Goal: Task Accomplishment & Management: Manage account settings

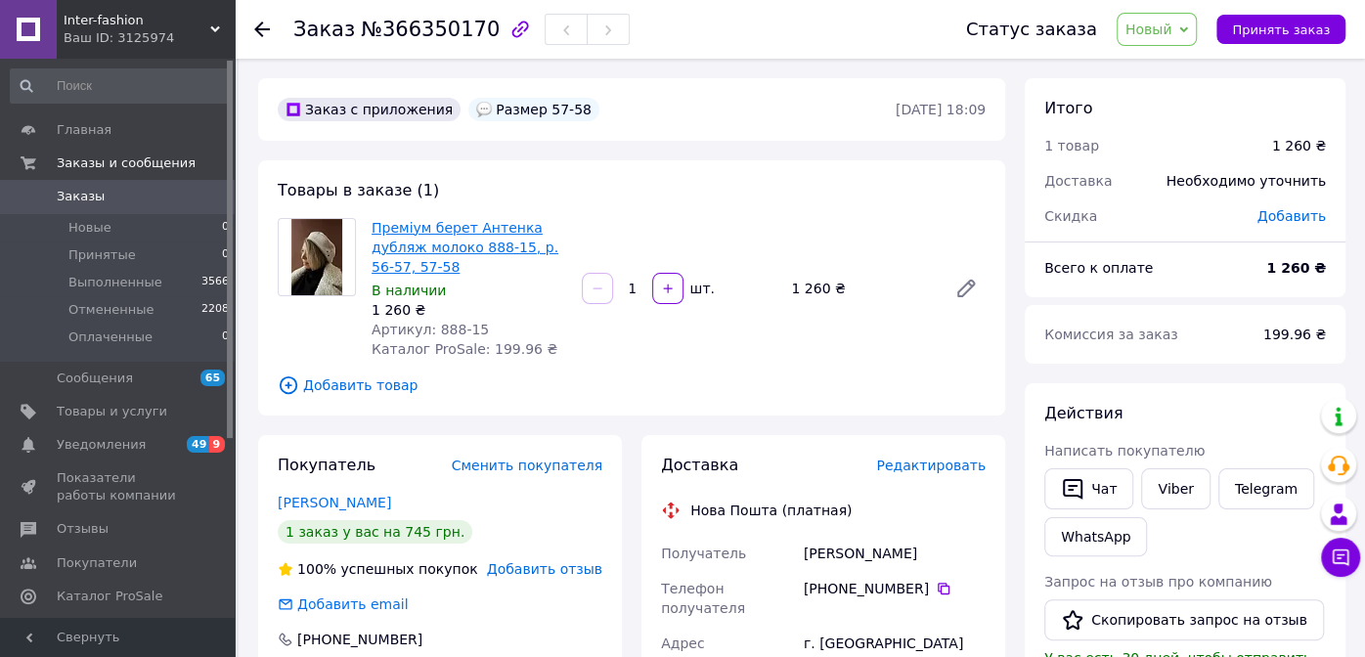
click at [506, 241] on link "Преміум берет Антенка дубляж молоко 888-15, р. 56-57, 57-58" at bounding box center [465, 247] width 187 height 55
click at [508, 246] on link "Преміум берет Антенка дубляж молоко 888-15, р. 56-57, 57-58" at bounding box center [465, 247] width 187 height 55
click at [1, 95] on div "Главная Заказы и сообщения Заказы 0 Новые 0 Принятые 0 Выполненные 3566 Отменен…" at bounding box center [120, 341] width 241 height 565
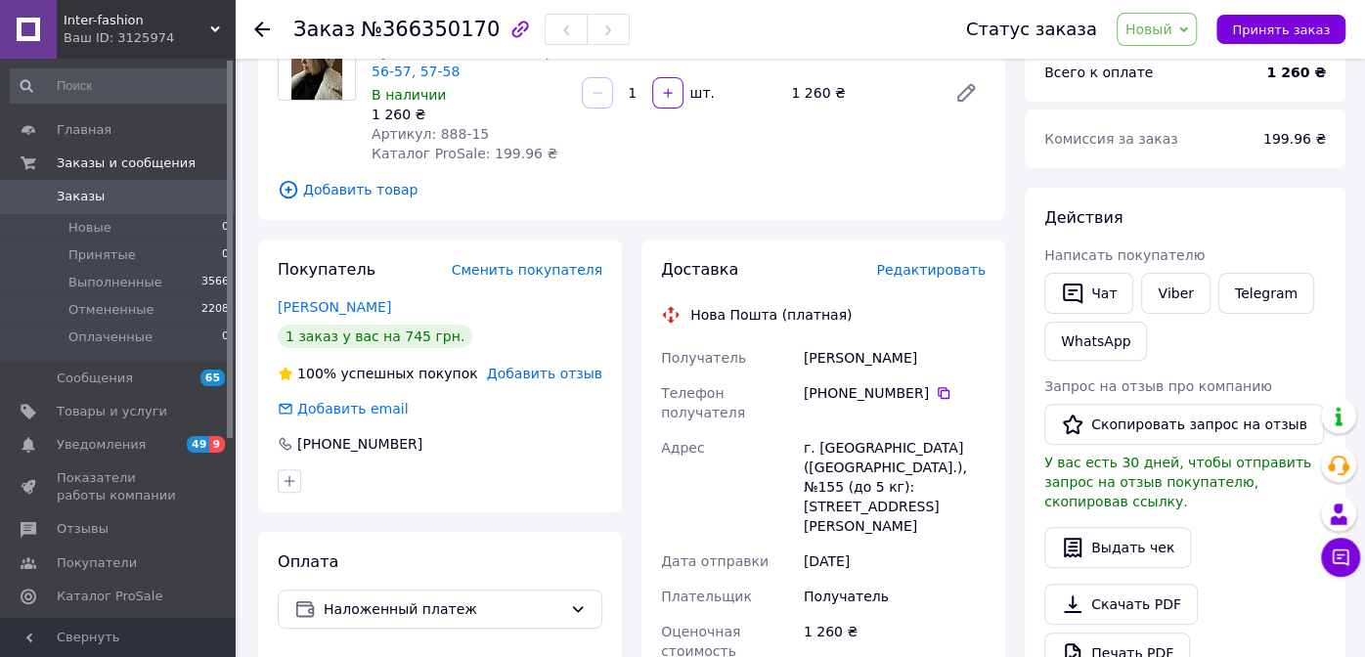
scroll to position [196, 0]
click at [936, 390] on icon at bounding box center [944, 393] width 16 height 16
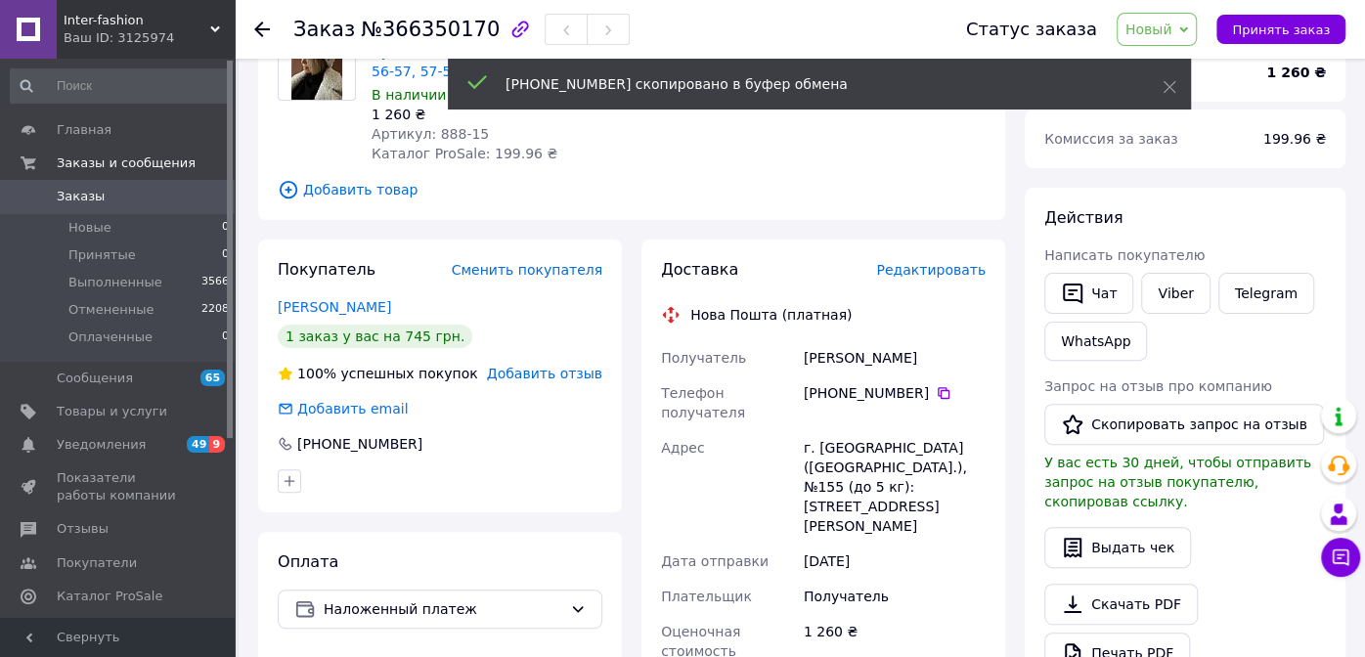
click at [1162, 22] on span "Новый" at bounding box center [1148, 30] width 47 height 16
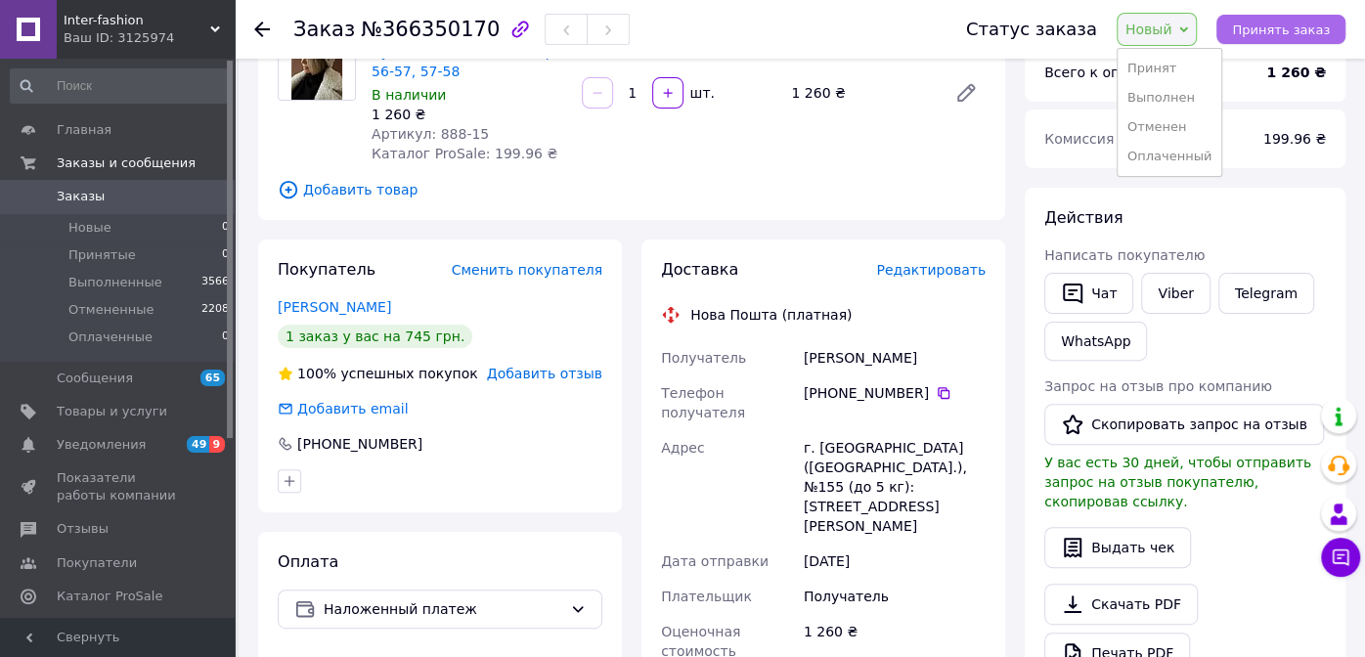
click at [1271, 31] on span "Принять заказ" at bounding box center [1281, 29] width 98 height 15
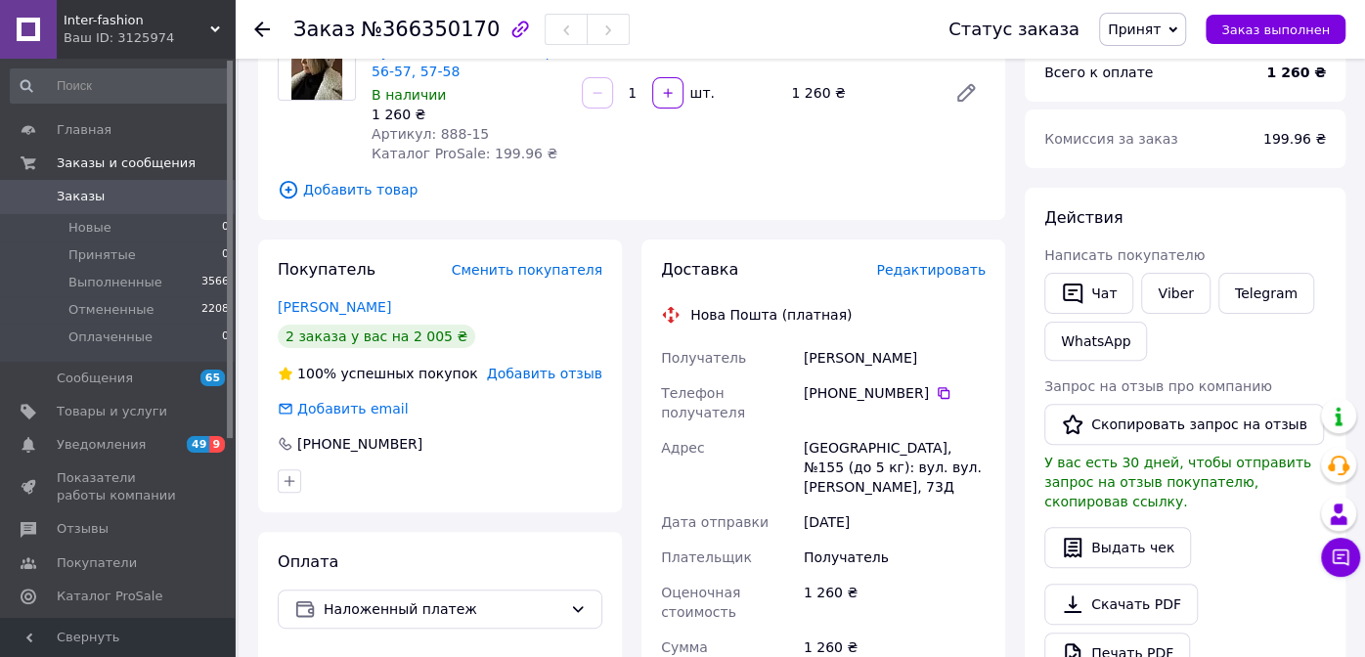
drag, startPoint x: 0, startPoint y: 103, endPoint x: 331, endPoint y: 319, distance: 395.7
click at [0, 102] on div "Главная Заказы и сообщения Заказы 0 Новые 0 Принятые 0 Выполненные 3566 Отменен…" at bounding box center [120, 341] width 241 height 565
click at [936, 388] on icon at bounding box center [944, 393] width 16 height 16
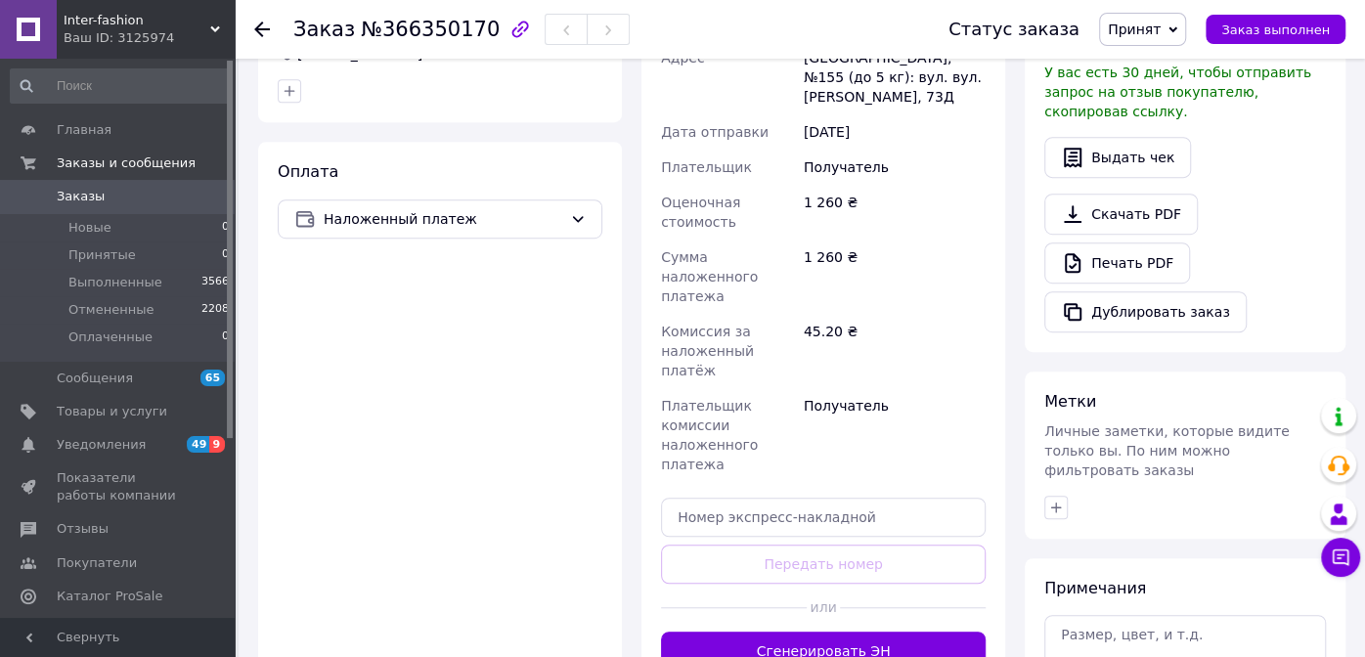
scroll to position [684, 0]
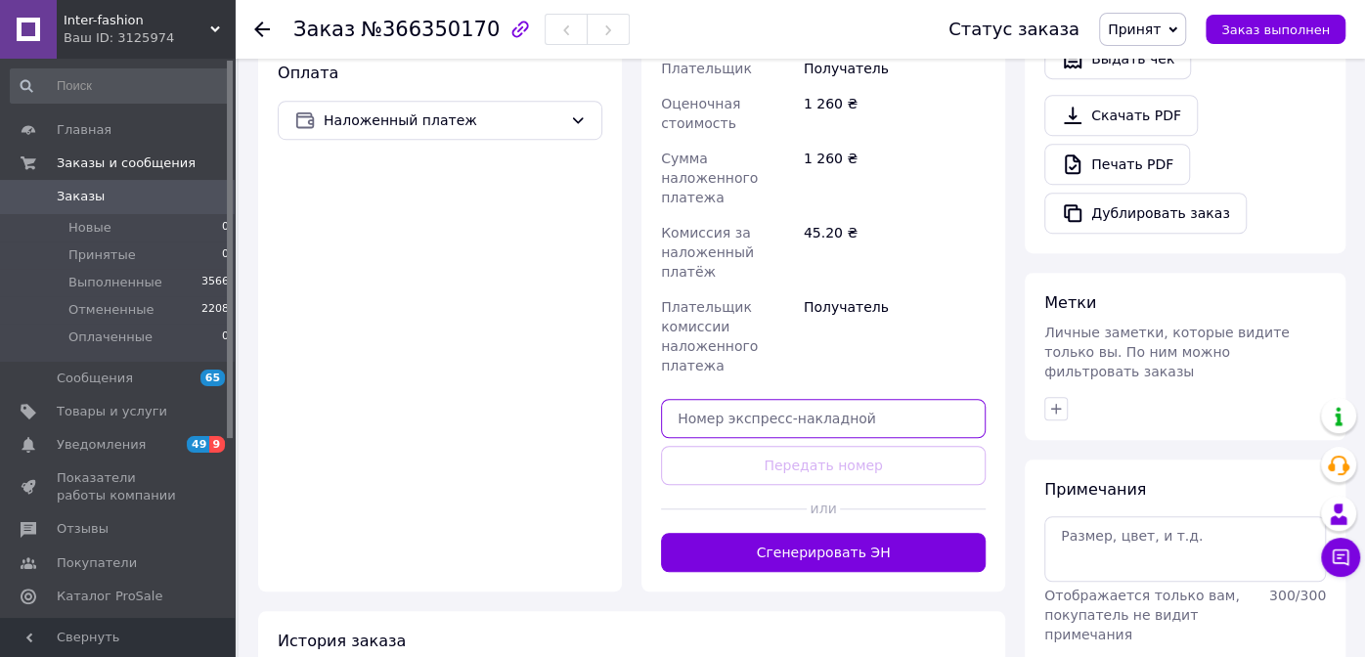
click at [782, 399] on input "text" at bounding box center [823, 418] width 325 height 39
paste input "20451269235679"
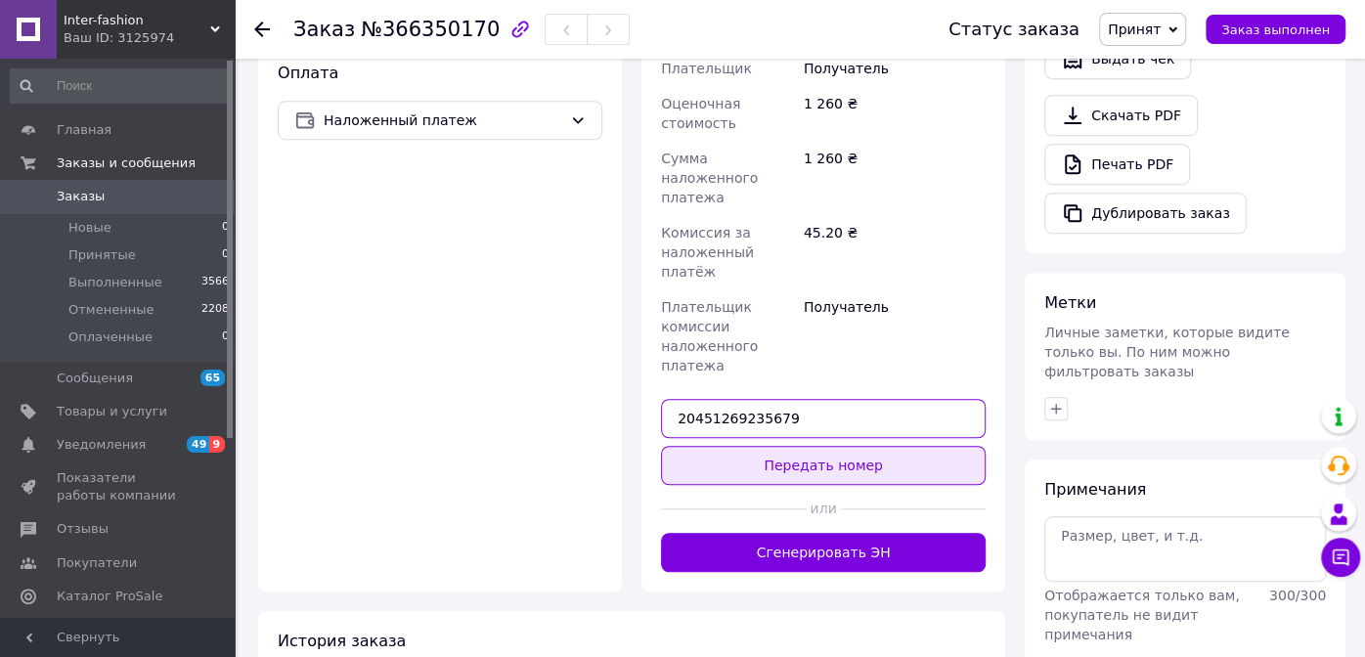
type input "20451269235679"
click at [808, 446] on button "Передать номер" at bounding box center [823, 465] width 325 height 39
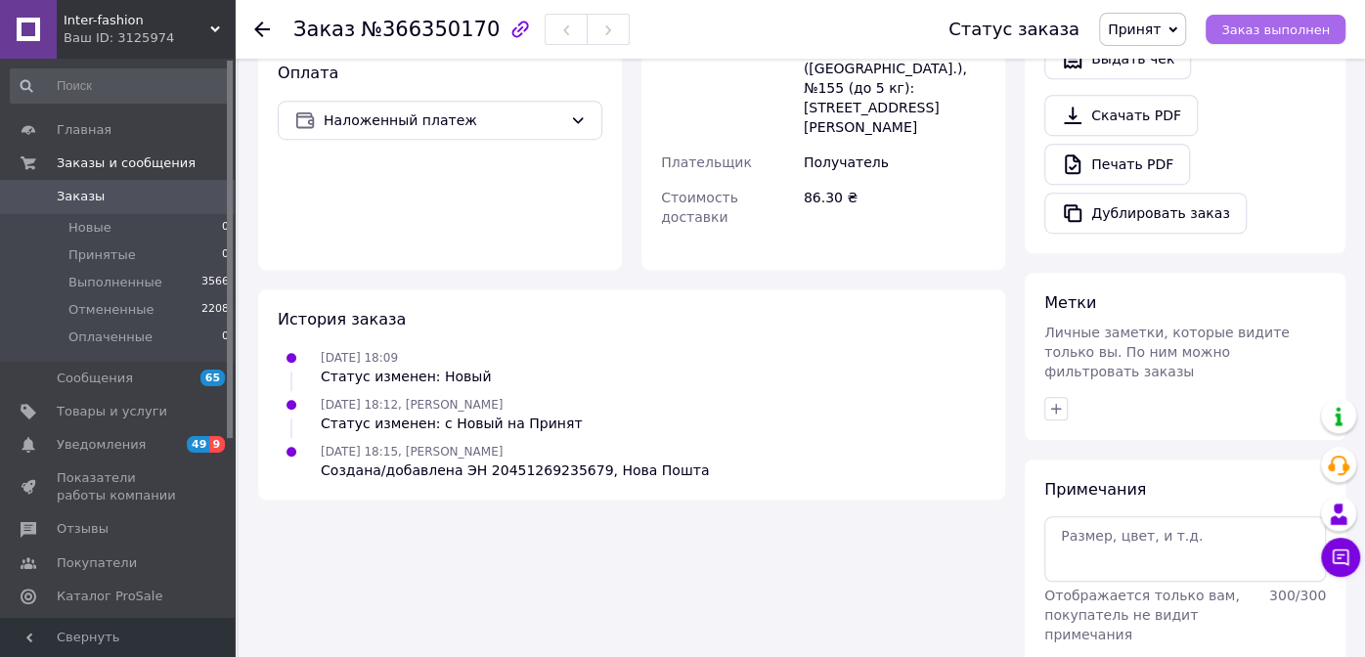
click at [1247, 38] on button "Заказ выполнен" at bounding box center [1276, 29] width 140 height 29
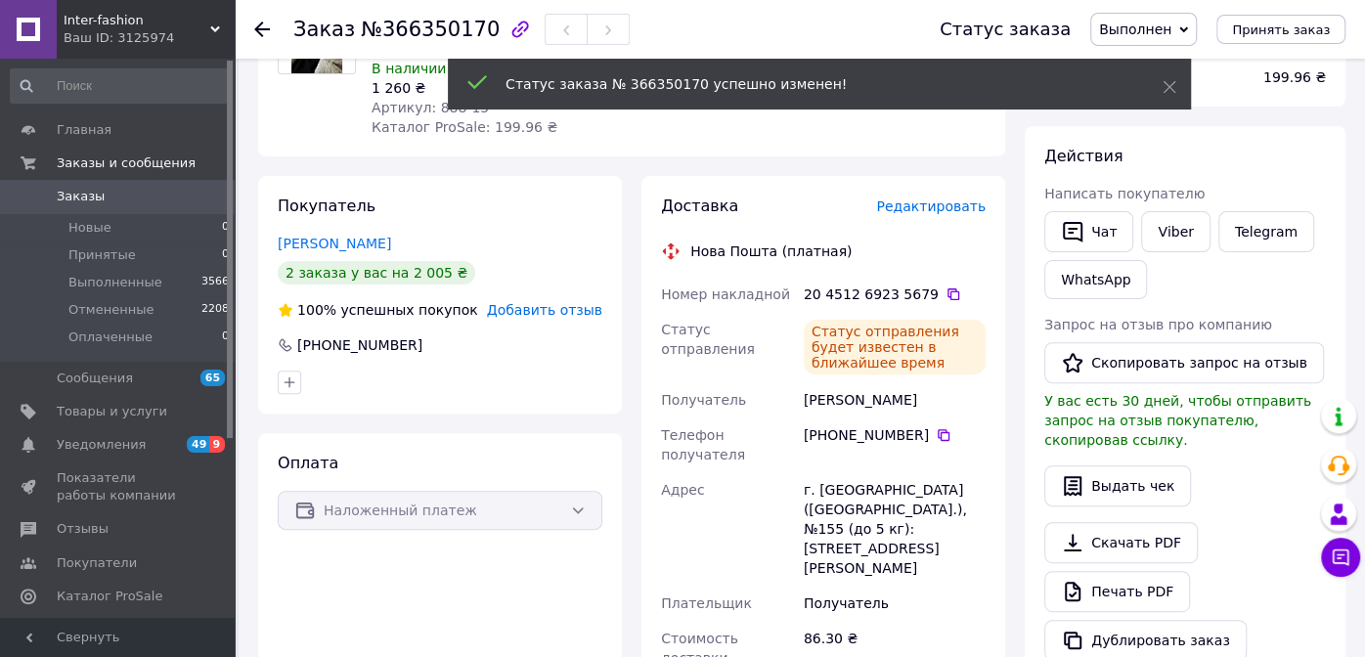
scroll to position [220, 0]
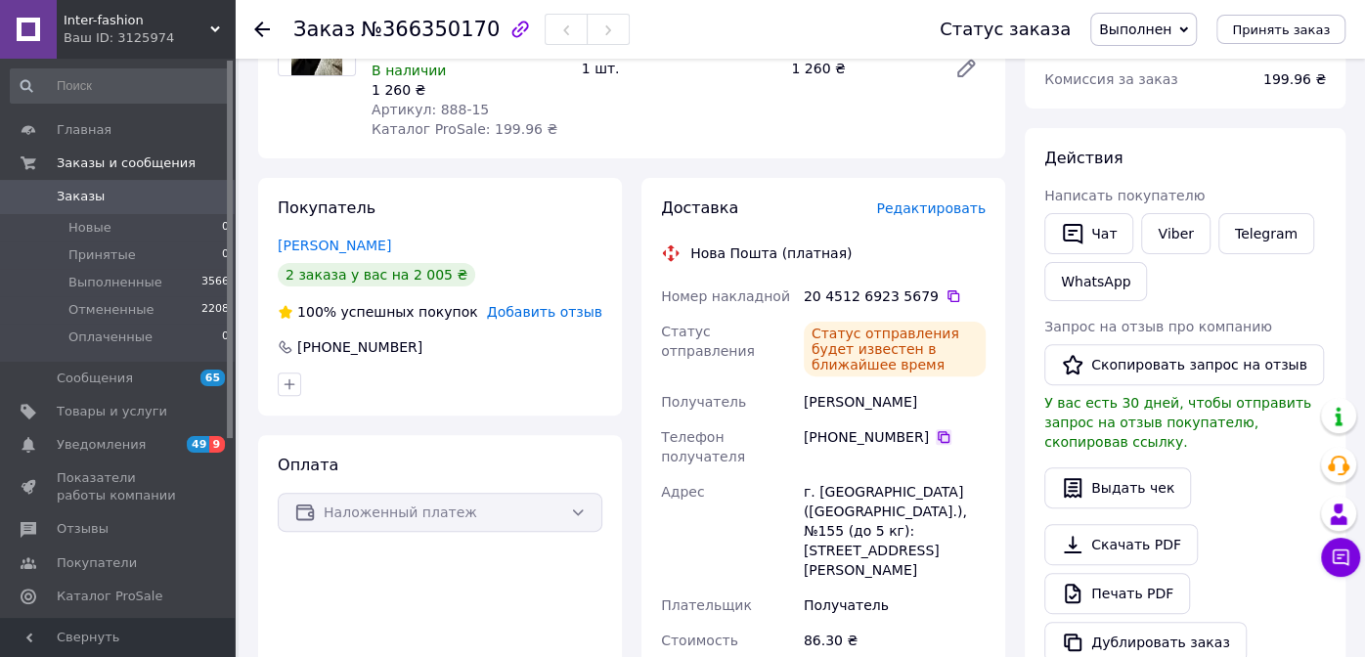
click at [936, 436] on icon at bounding box center [944, 437] width 16 height 16
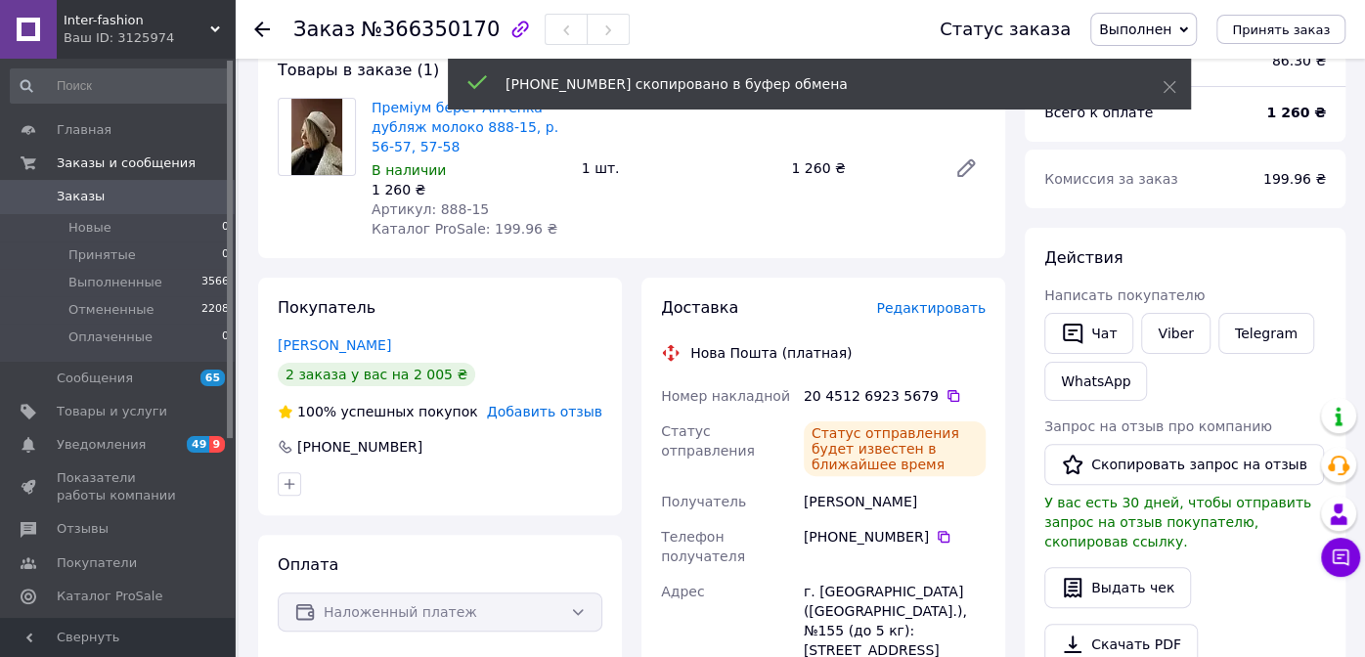
scroll to position [0, 0]
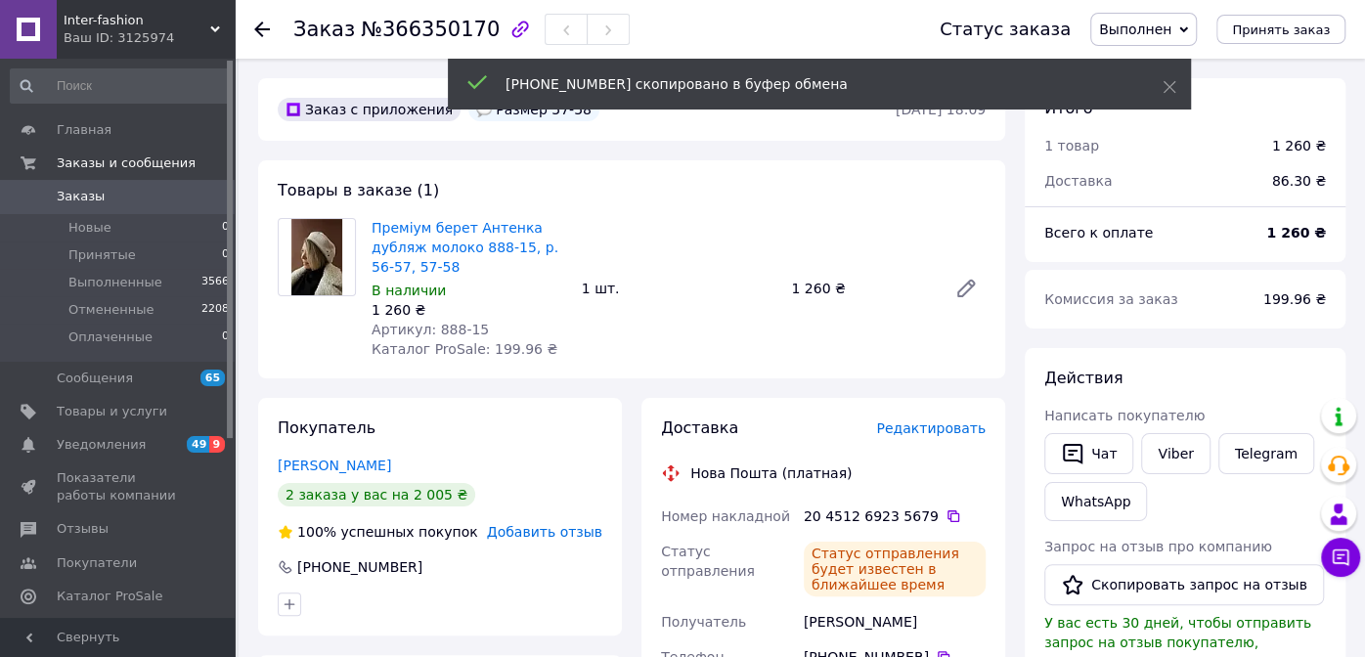
click at [67, 194] on span "Заказы" at bounding box center [81, 197] width 48 height 18
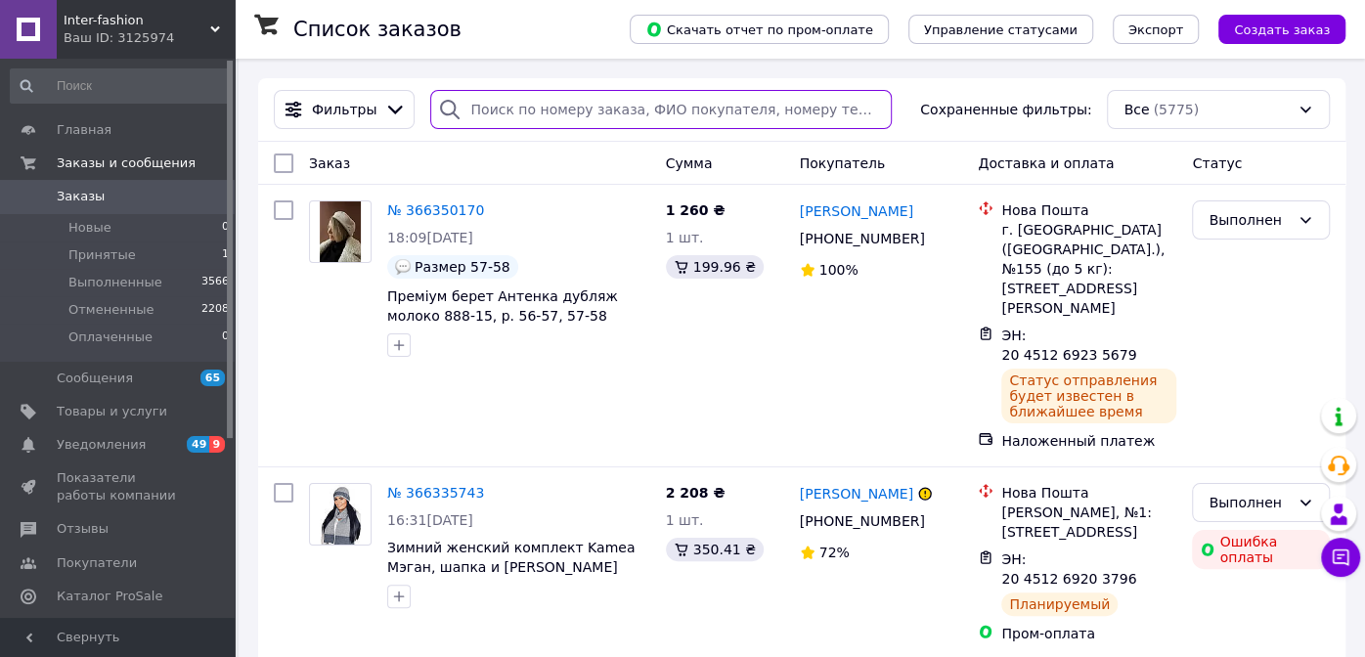
click at [576, 107] on input "search" at bounding box center [660, 109] width 461 height 39
paste input "+380506252224"
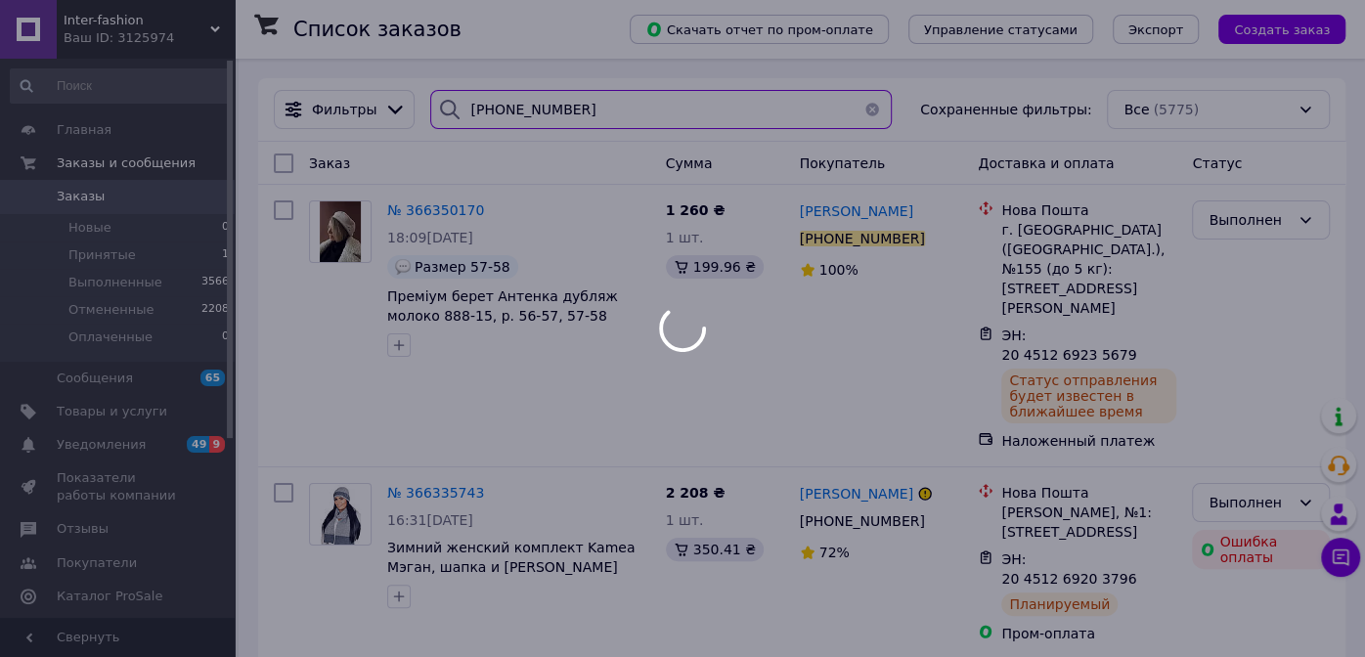
type input "+380506252224"
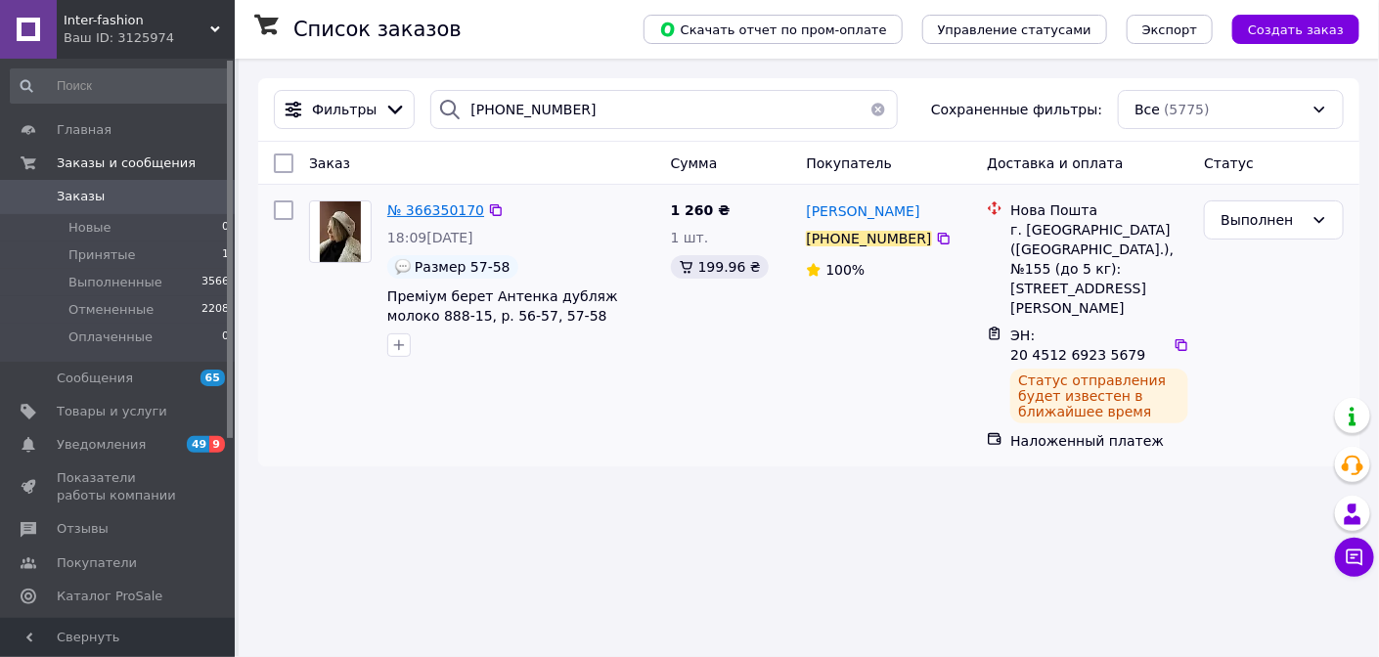
click at [462, 217] on span "№ 366350170" at bounding box center [435, 210] width 97 height 16
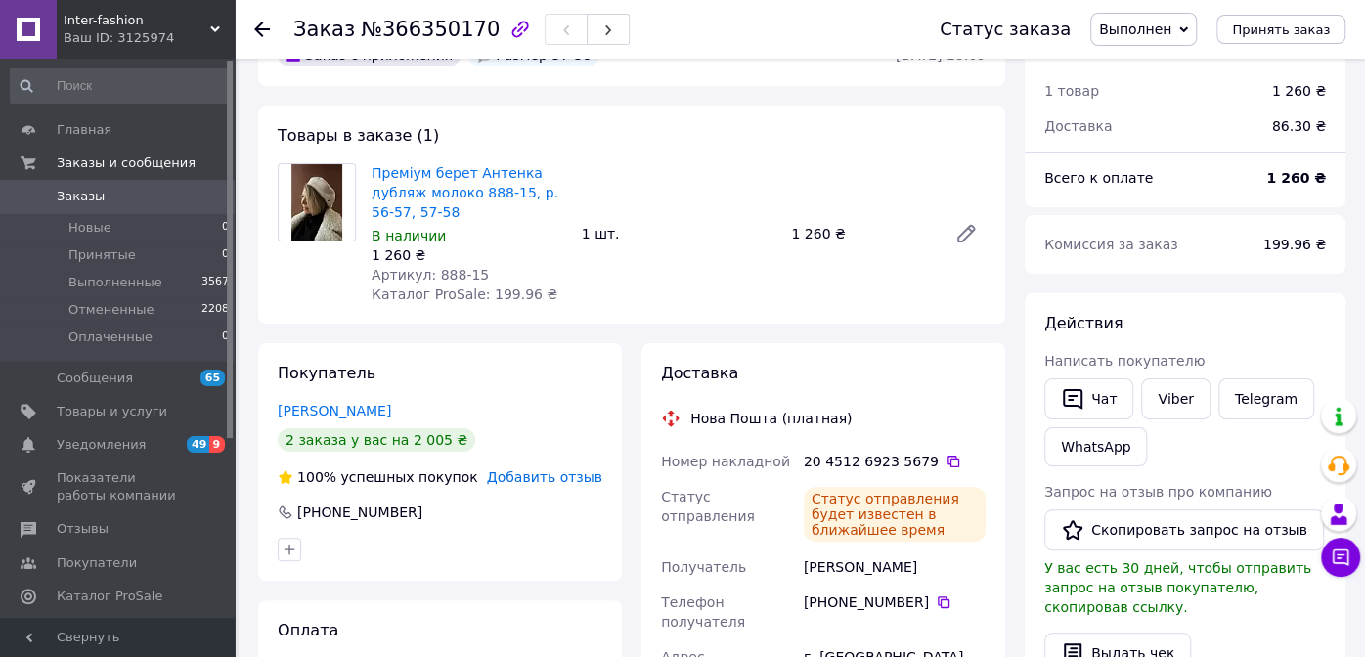
scroll to position [97, 0]
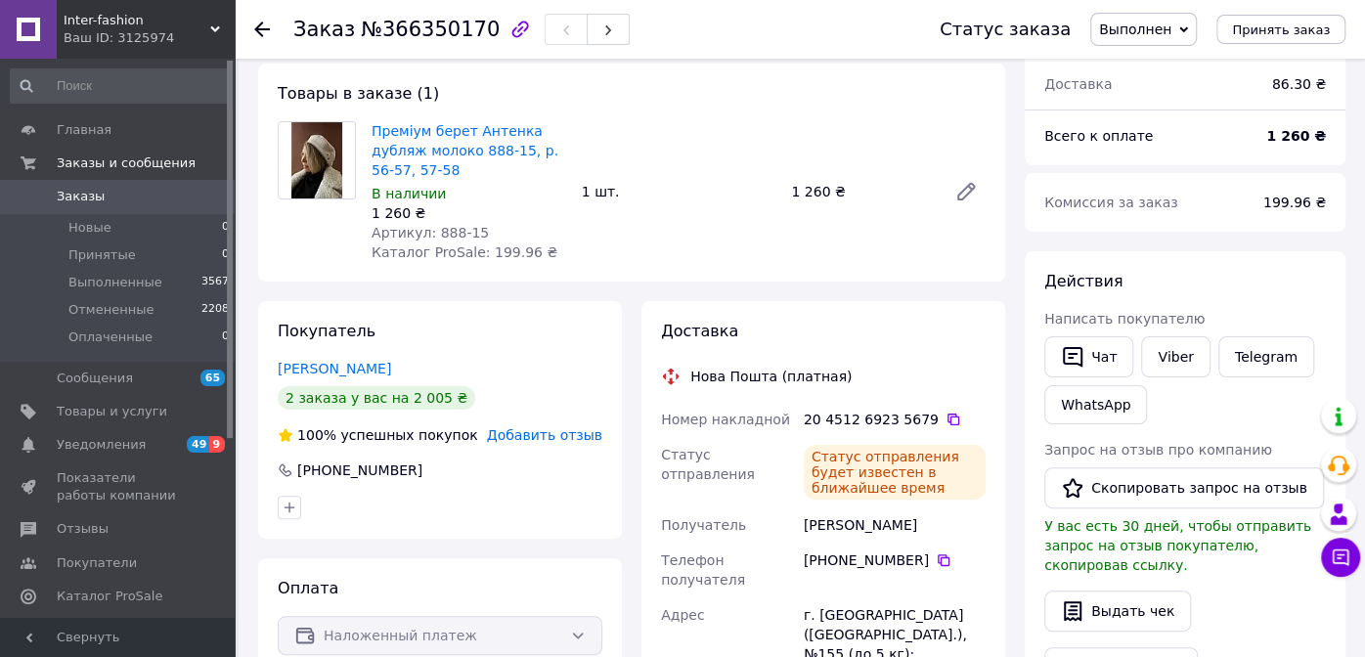
click at [379, 402] on div "2 заказа у вас на 2 005 ₴" at bounding box center [377, 397] width 198 height 23
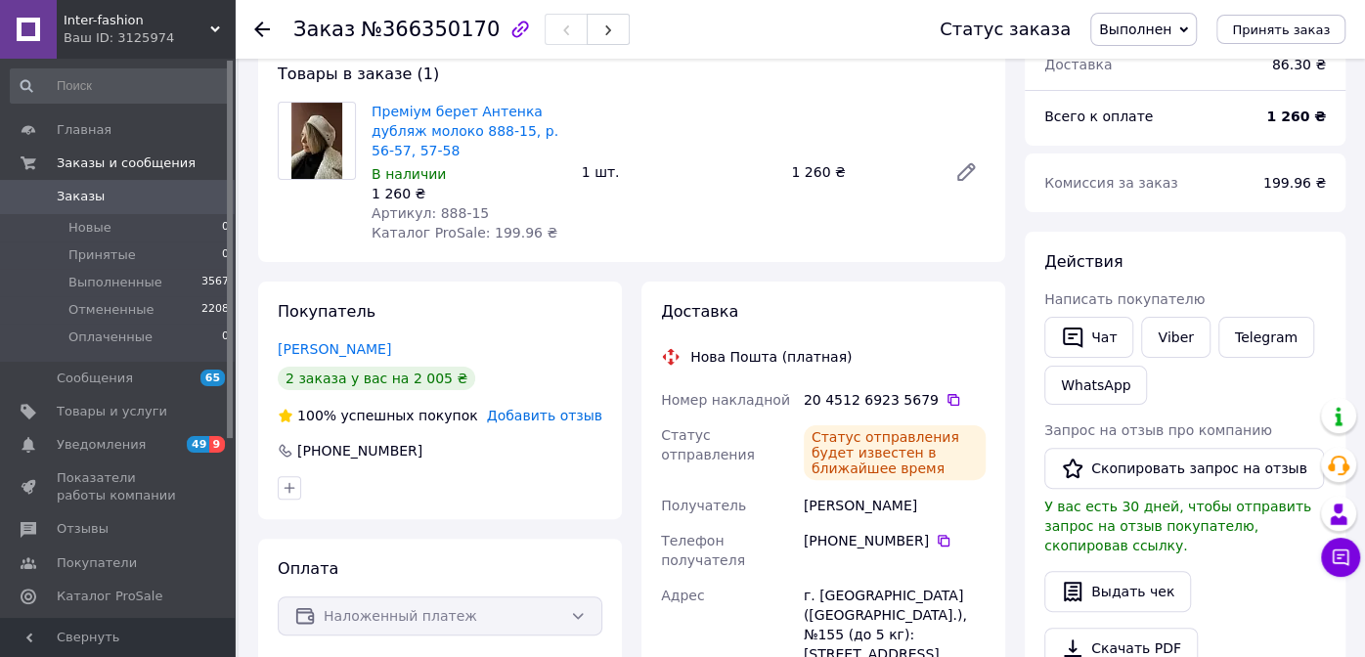
scroll to position [0, 0]
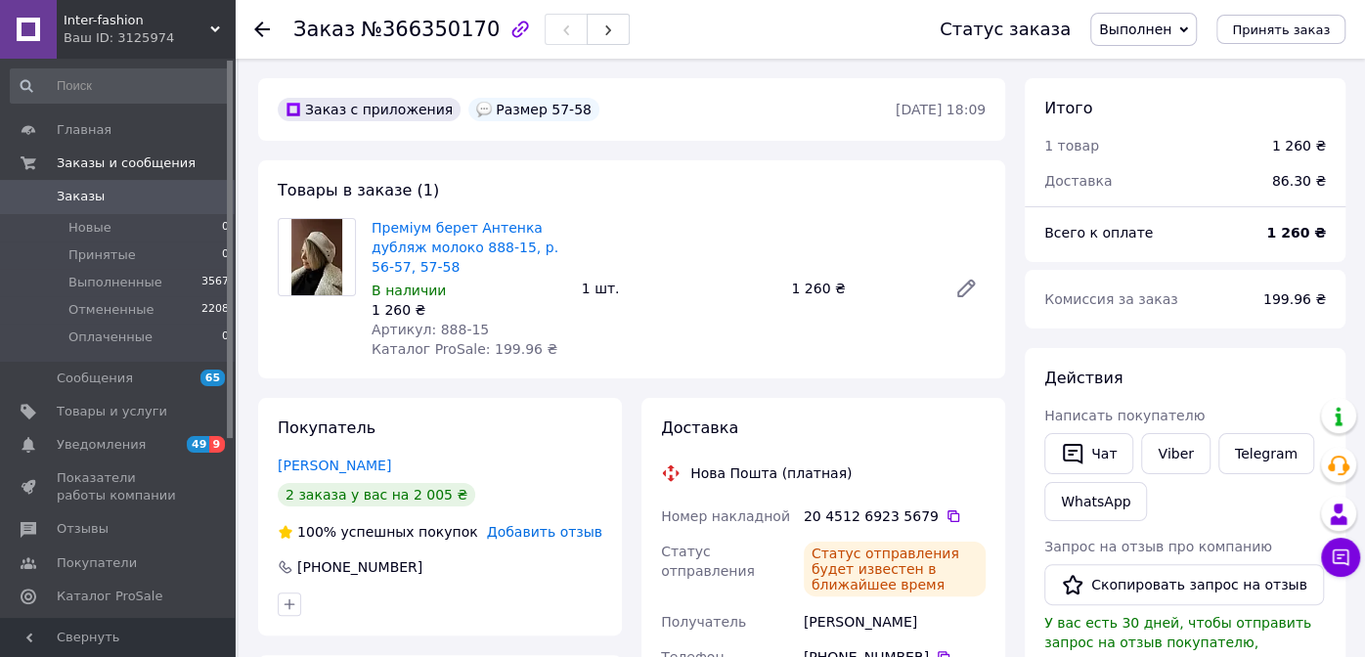
click at [83, 197] on span "Заказы" at bounding box center [81, 197] width 48 height 18
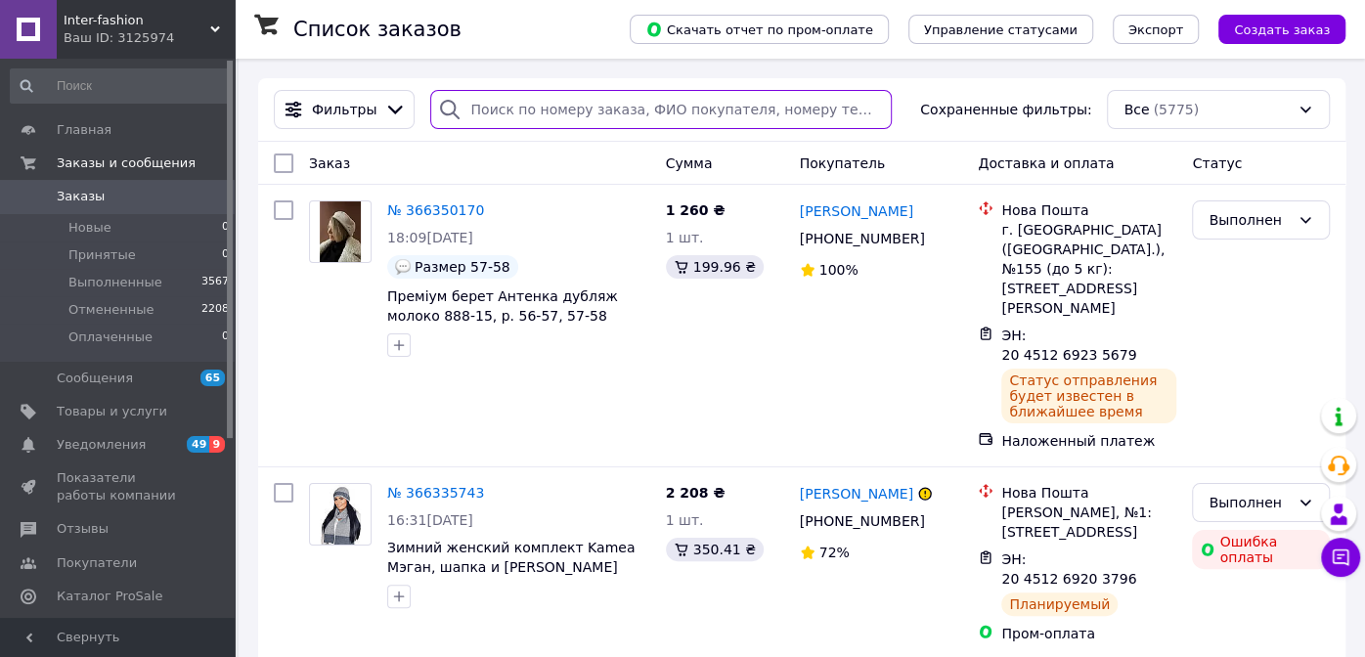
click at [658, 109] on input "search" at bounding box center [660, 109] width 461 height 39
type input "матвеева"
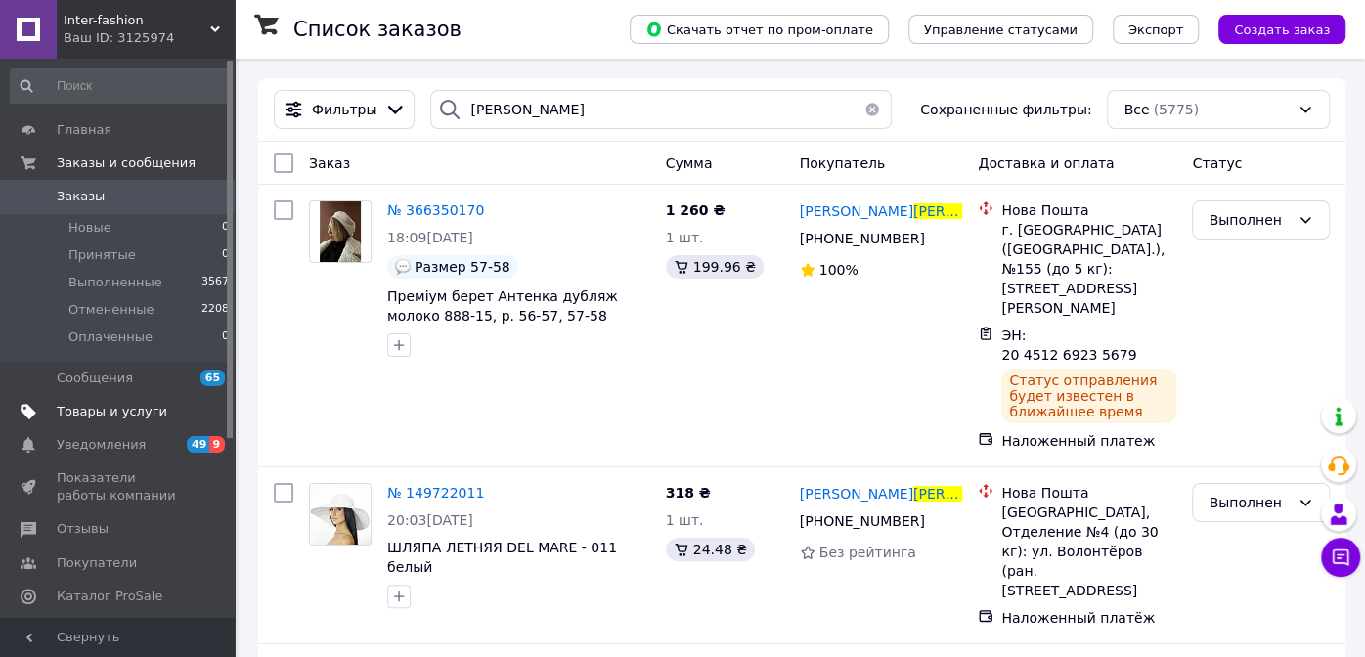
click at [117, 414] on span "Товары и услуги" at bounding box center [112, 412] width 110 height 18
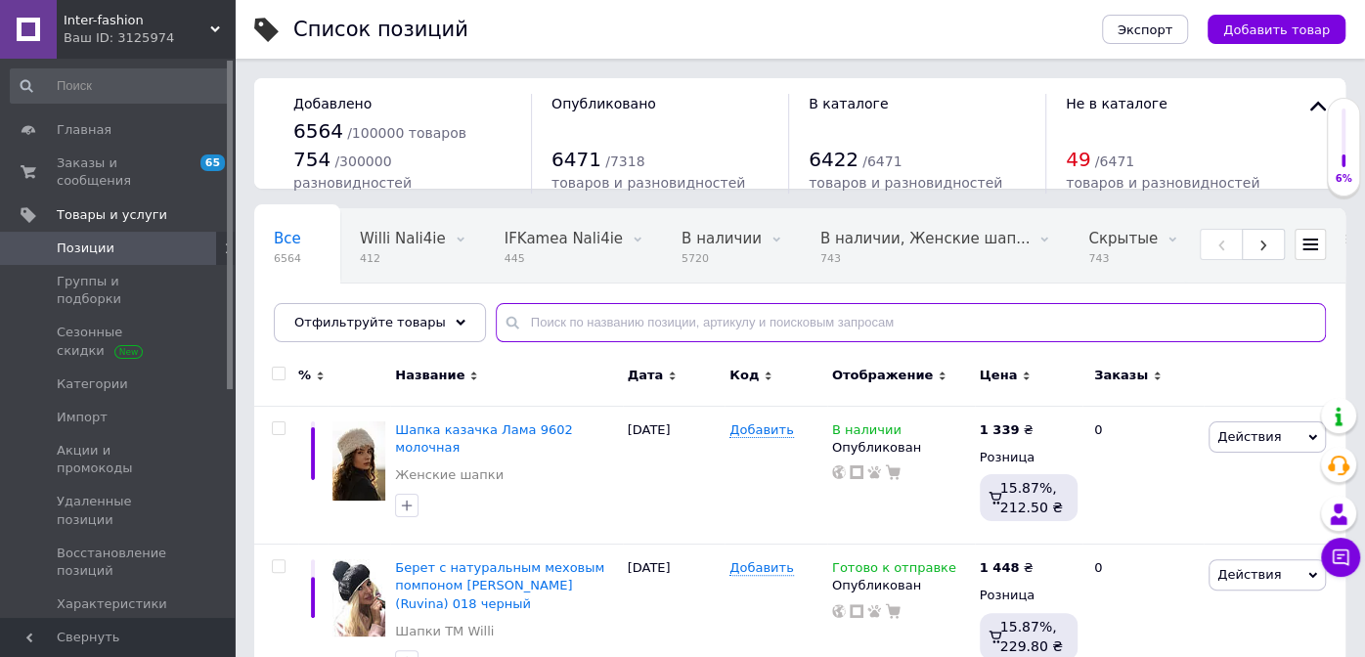
click at [658, 325] on input "text" at bounding box center [911, 322] width 830 height 39
type input "011"
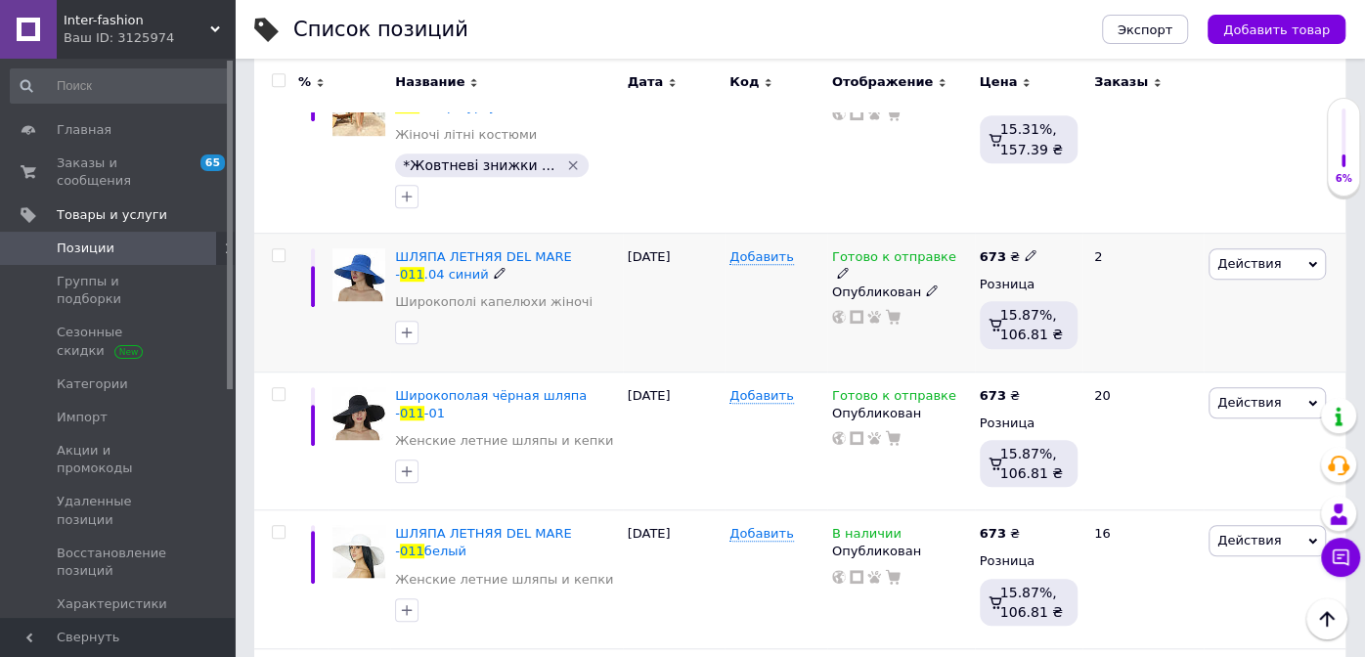
scroll to position [684, 0]
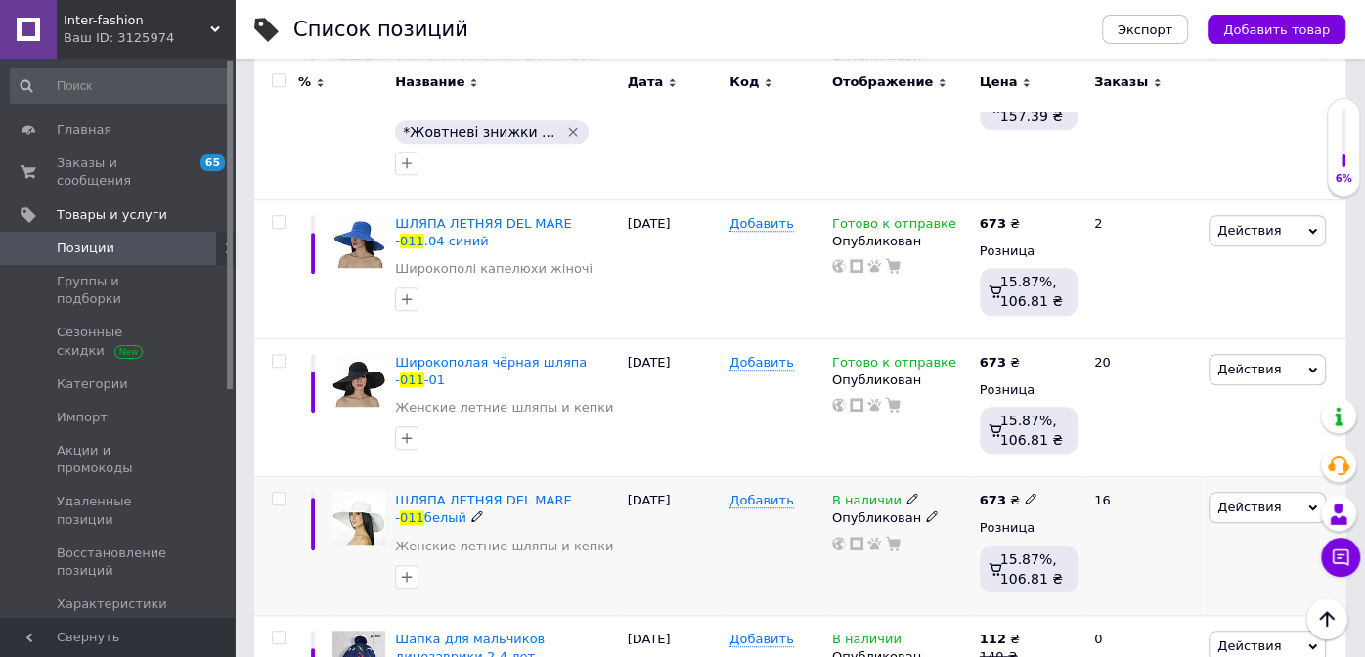
click at [857, 493] on span "В наличии" at bounding box center [866, 503] width 69 height 21
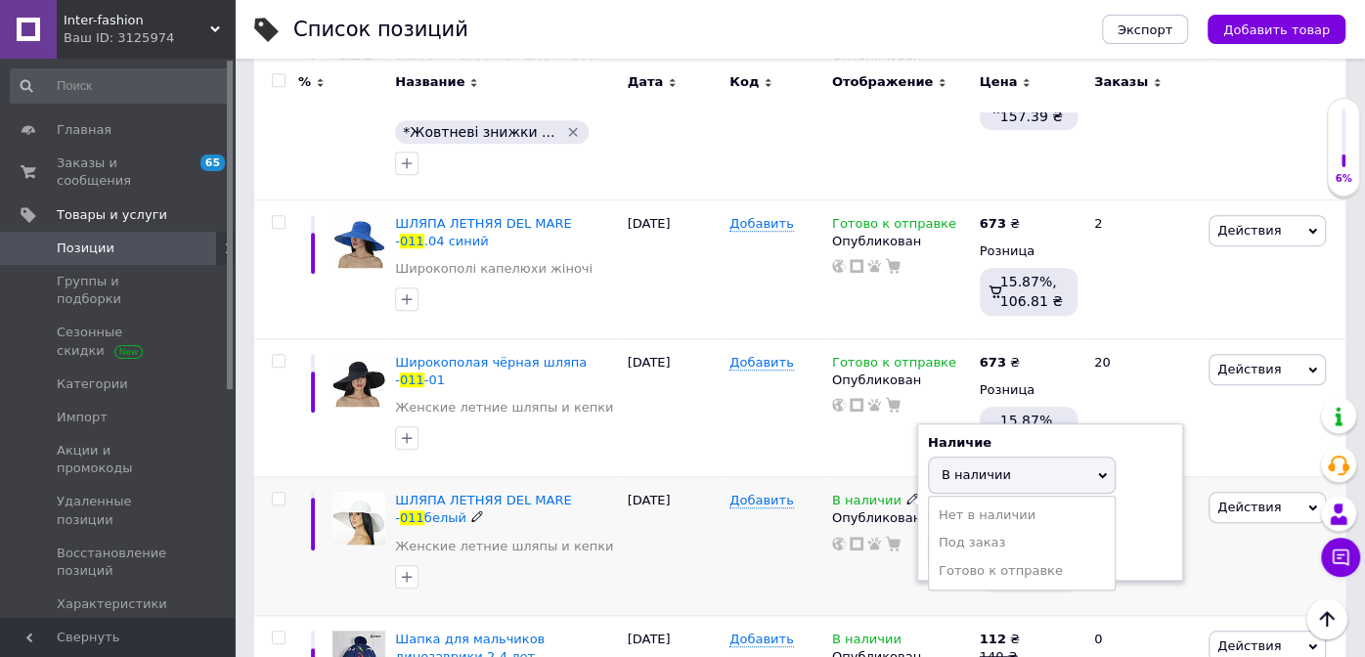
click at [981, 557] on li "Готово к отправке" at bounding box center [1022, 570] width 186 height 27
click at [692, 532] on div "25.09.2025" at bounding box center [674, 546] width 103 height 139
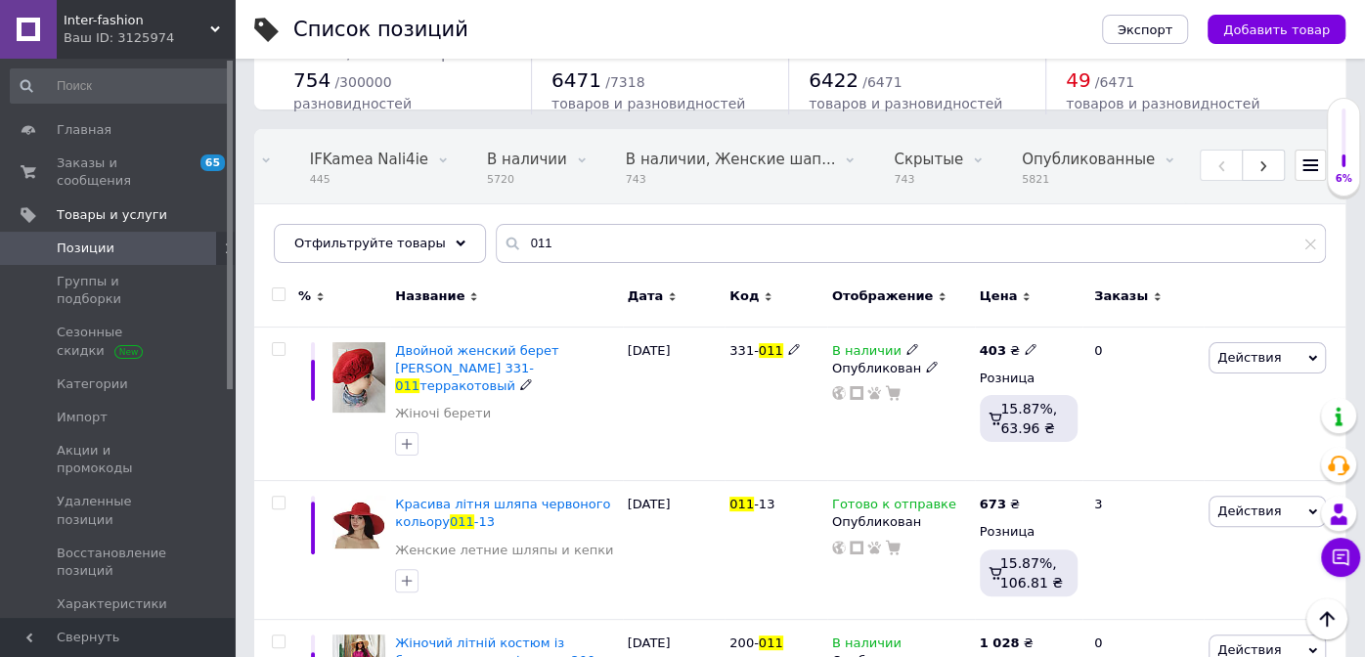
scroll to position [0, 0]
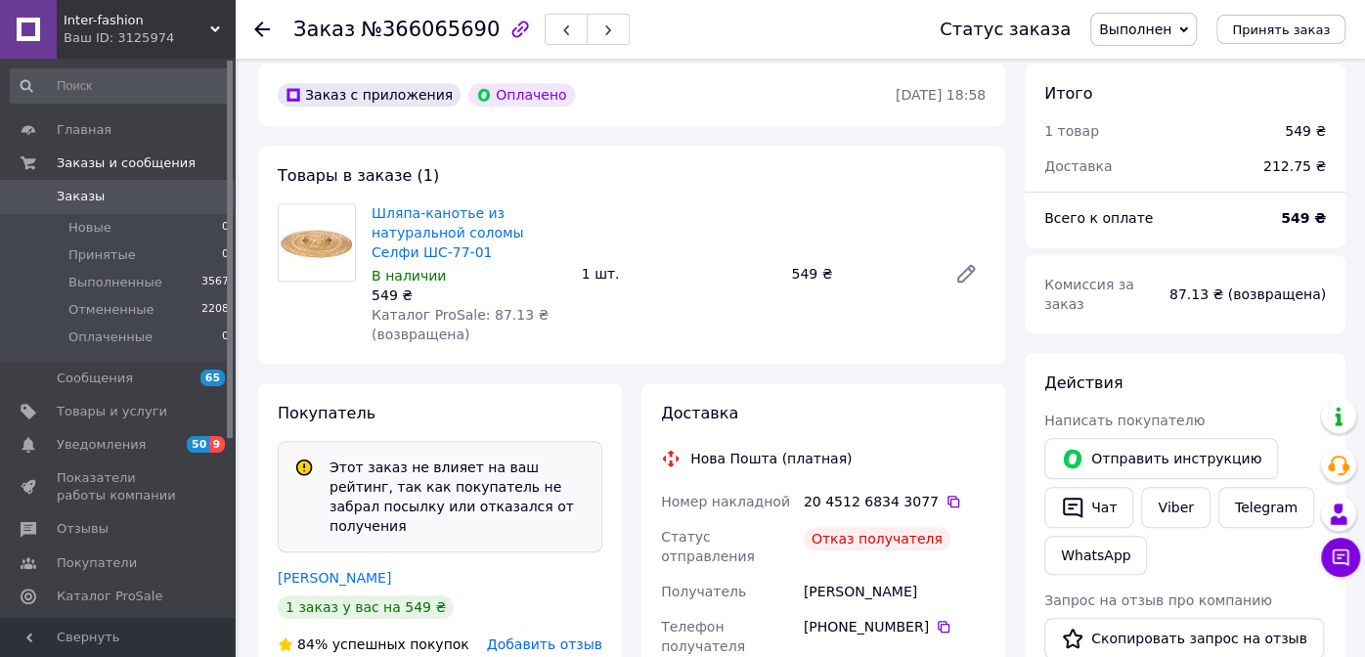
scroll to position [684, 0]
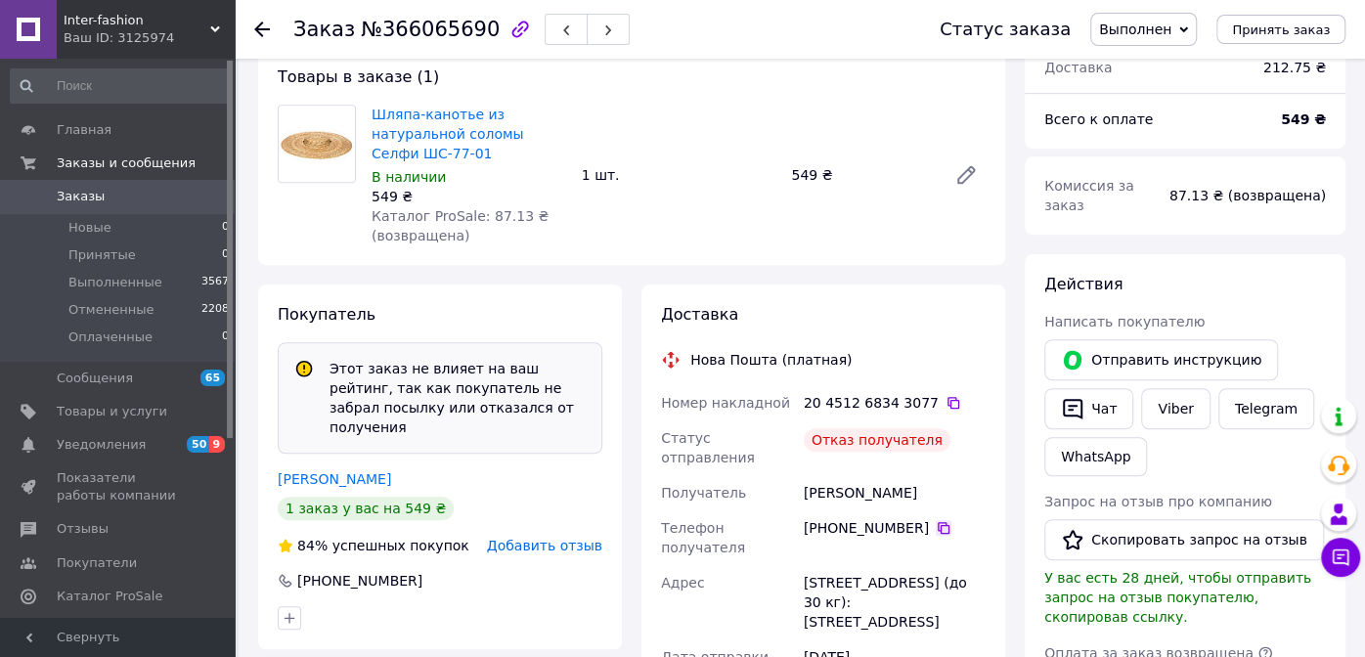
click at [936, 520] on icon at bounding box center [944, 528] width 16 height 16
drag, startPoint x: 5, startPoint y: 85, endPoint x: 50, endPoint y: 115, distance: 54.2
click at [5, 85] on div "Главная Заказы и сообщения Заказы 0 Новые 0 Принятые 0 Выполненные 3567 Отменен…" at bounding box center [120, 341] width 241 height 565
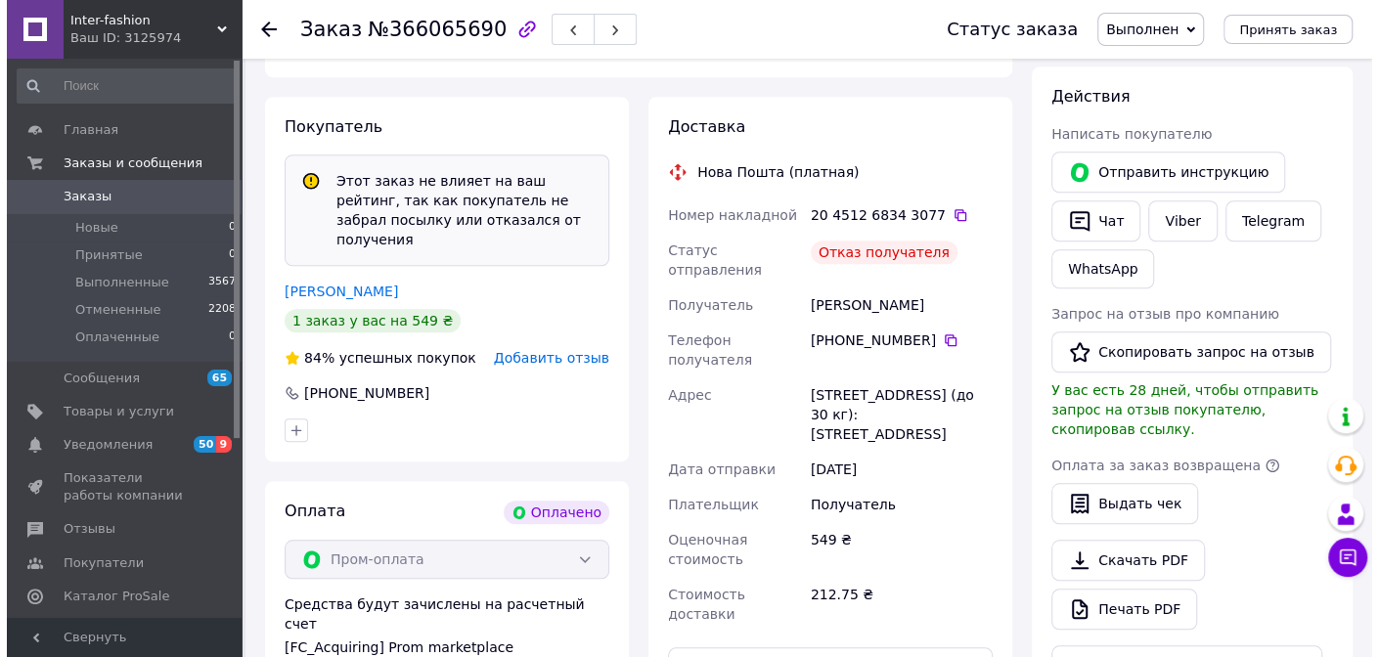
scroll to position [781, 0]
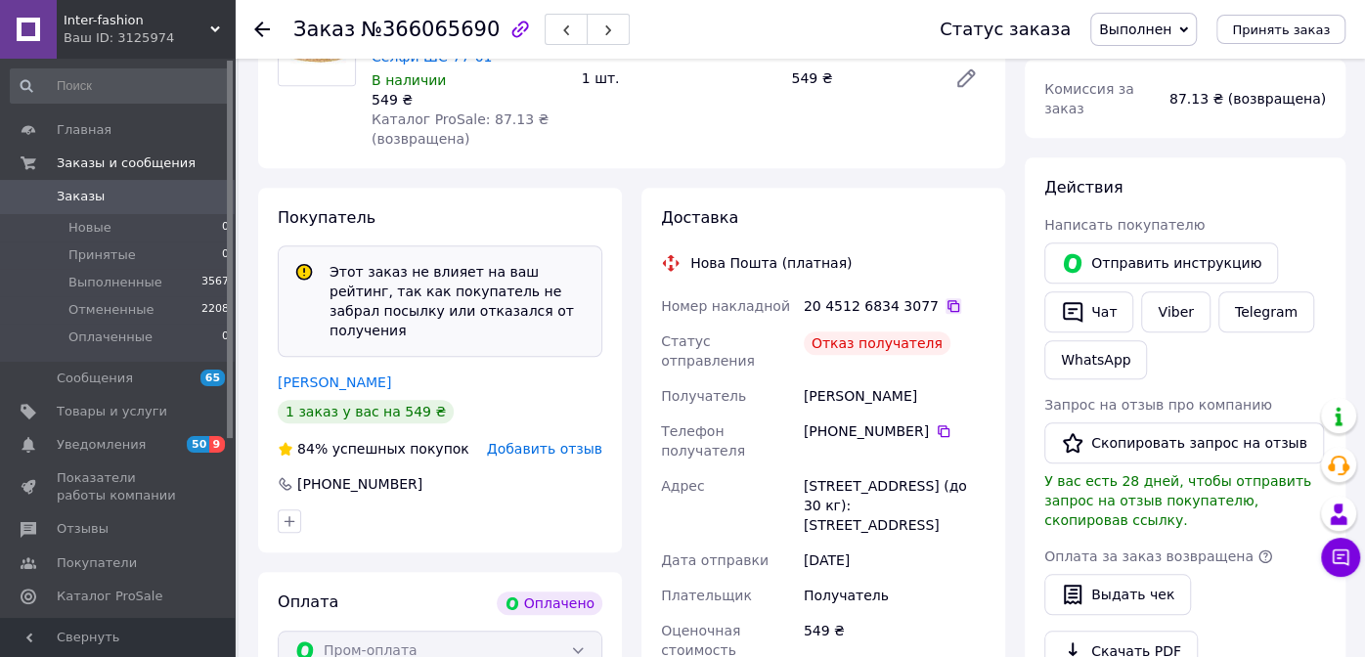
click at [945, 307] on icon at bounding box center [953, 306] width 16 height 16
click at [554, 441] on span "Добавить отзыв" at bounding box center [544, 449] width 115 height 16
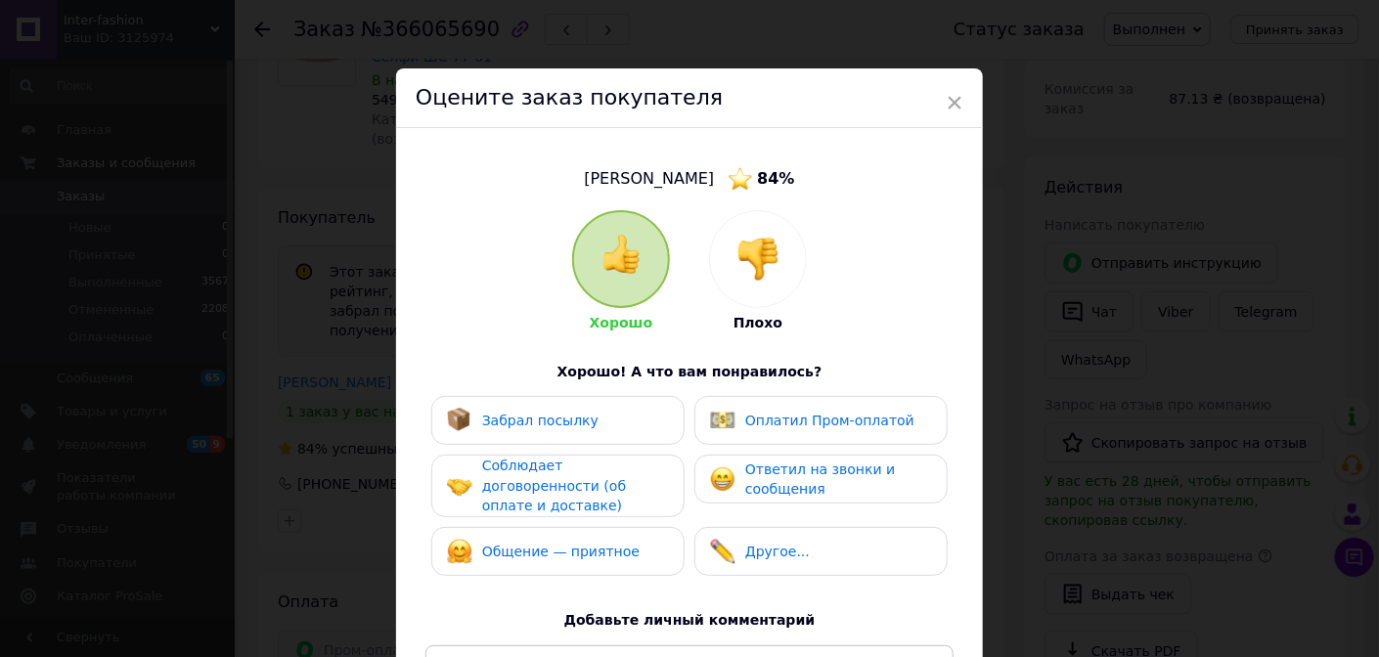
click at [763, 264] on img at bounding box center [757, 259] width 43 height 43
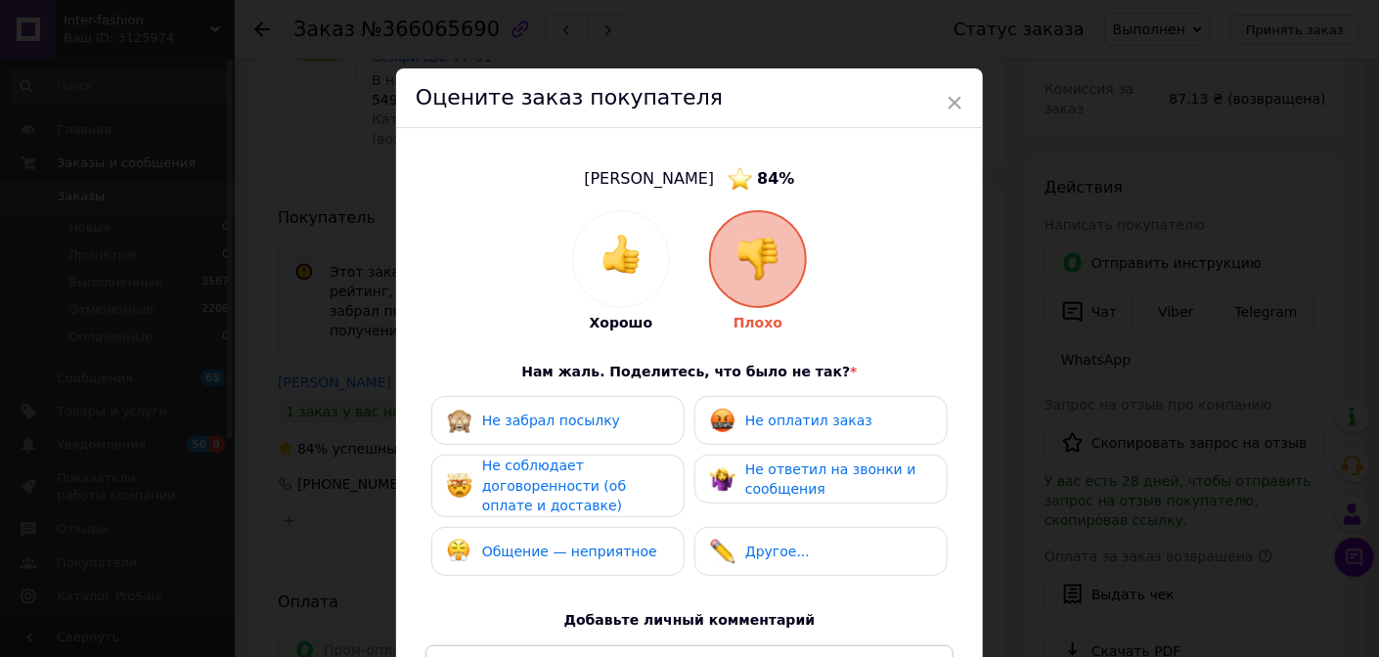
click at [610, 418] on div "Не забрал посылку" at bounding box center [558, 420] width 222 height 25
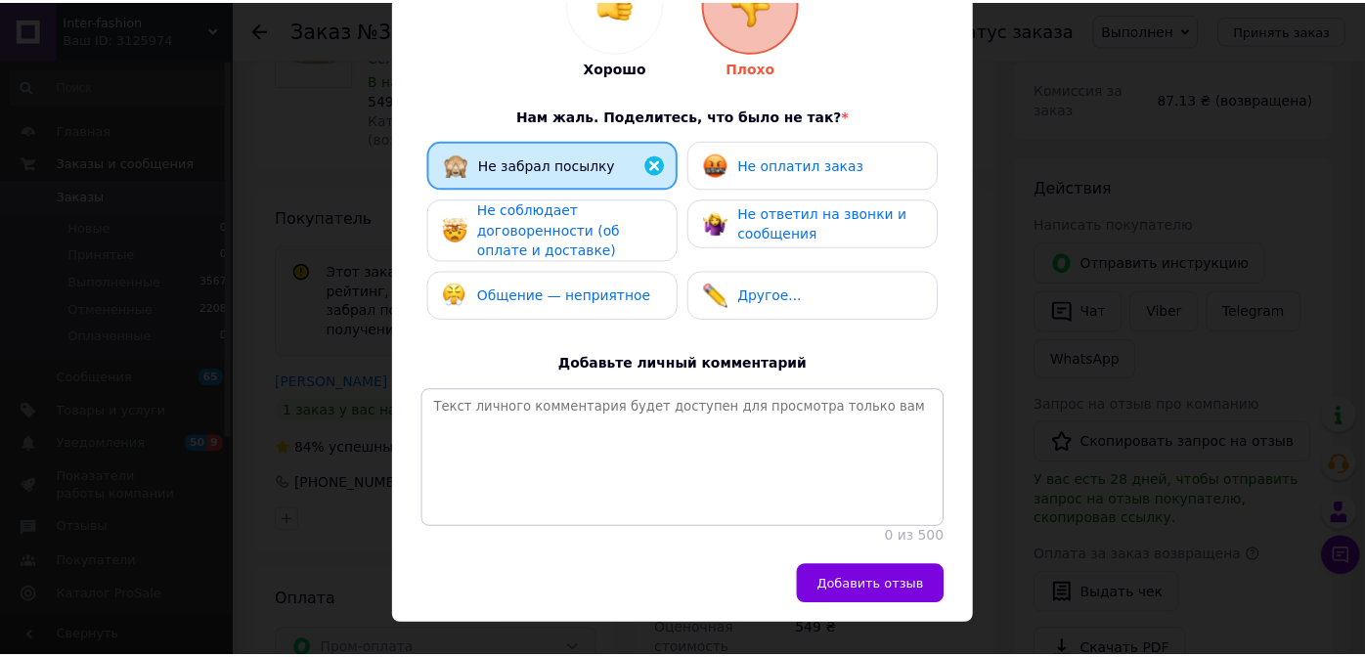
scroll to position [311, 0]
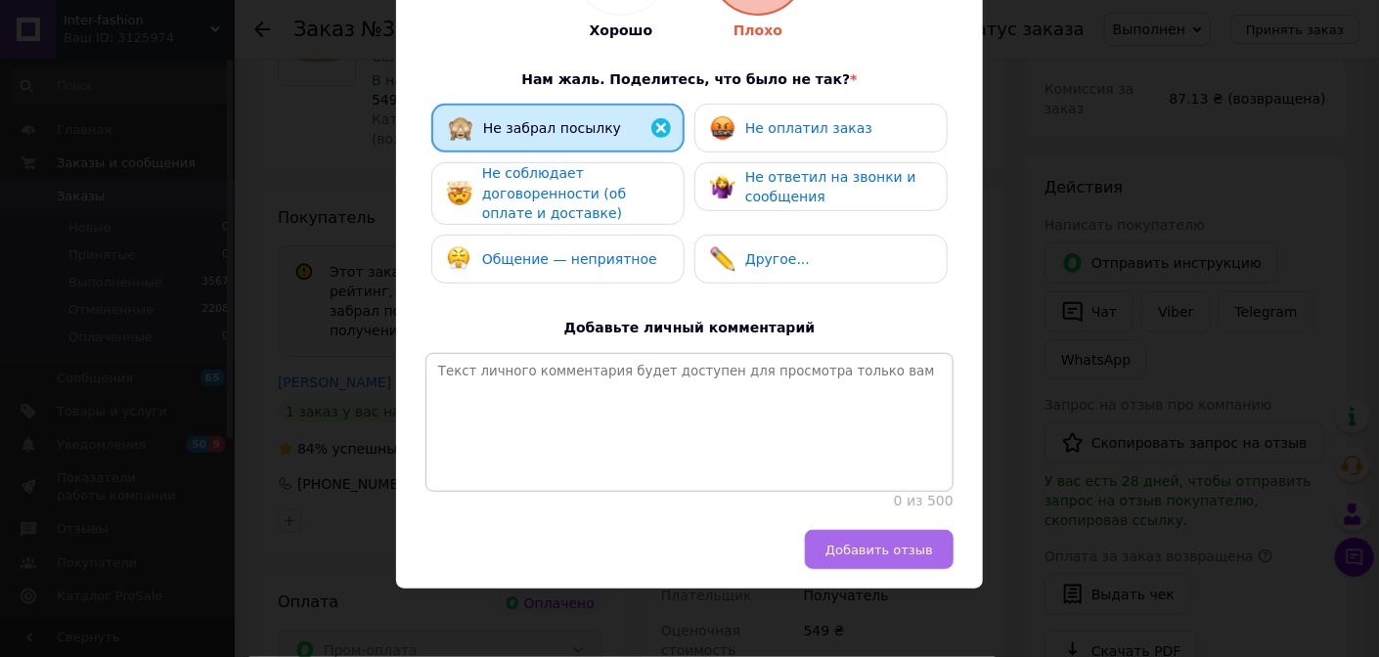
click at [868, 547] on span "Добавить отзыв" at bounding box center [879, 550] width 108 height 15
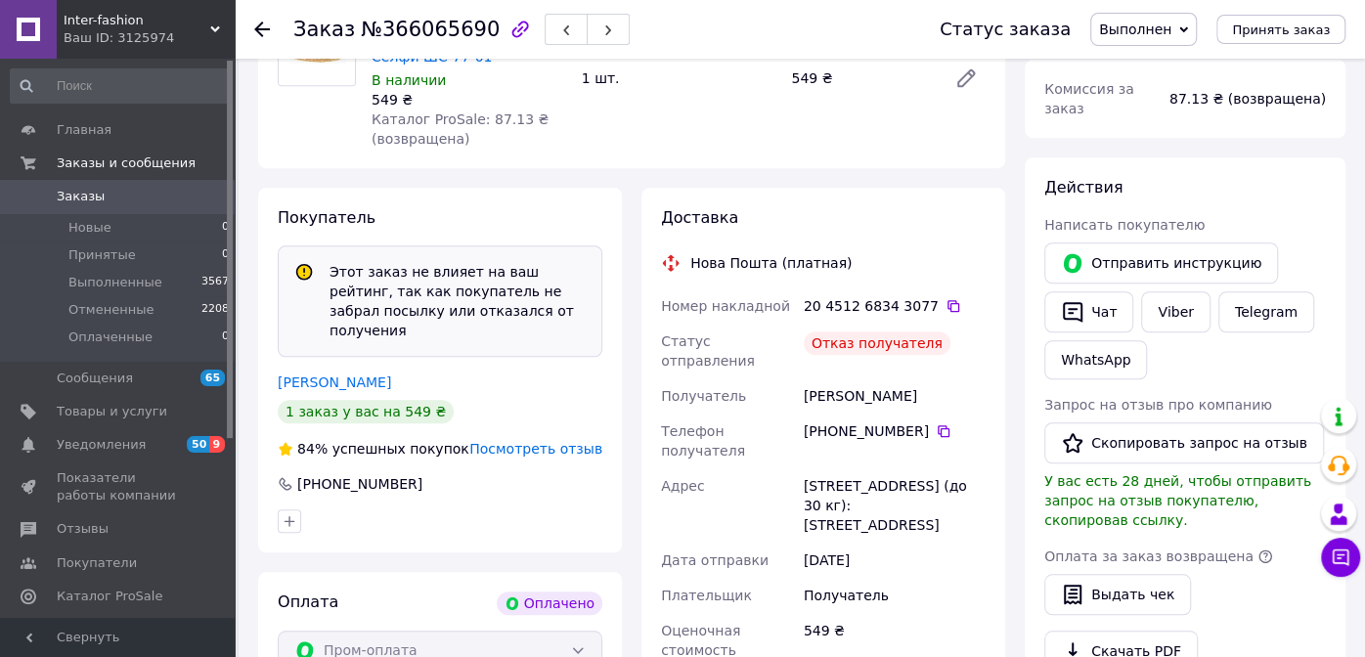
click at [4, 77] on div "Главная Заказы и сообщения Заказы 0 Новые 0 Принятые 0 Выполненные 3567 Отменен…" at bounding box center [120, 341] width 241 height 565
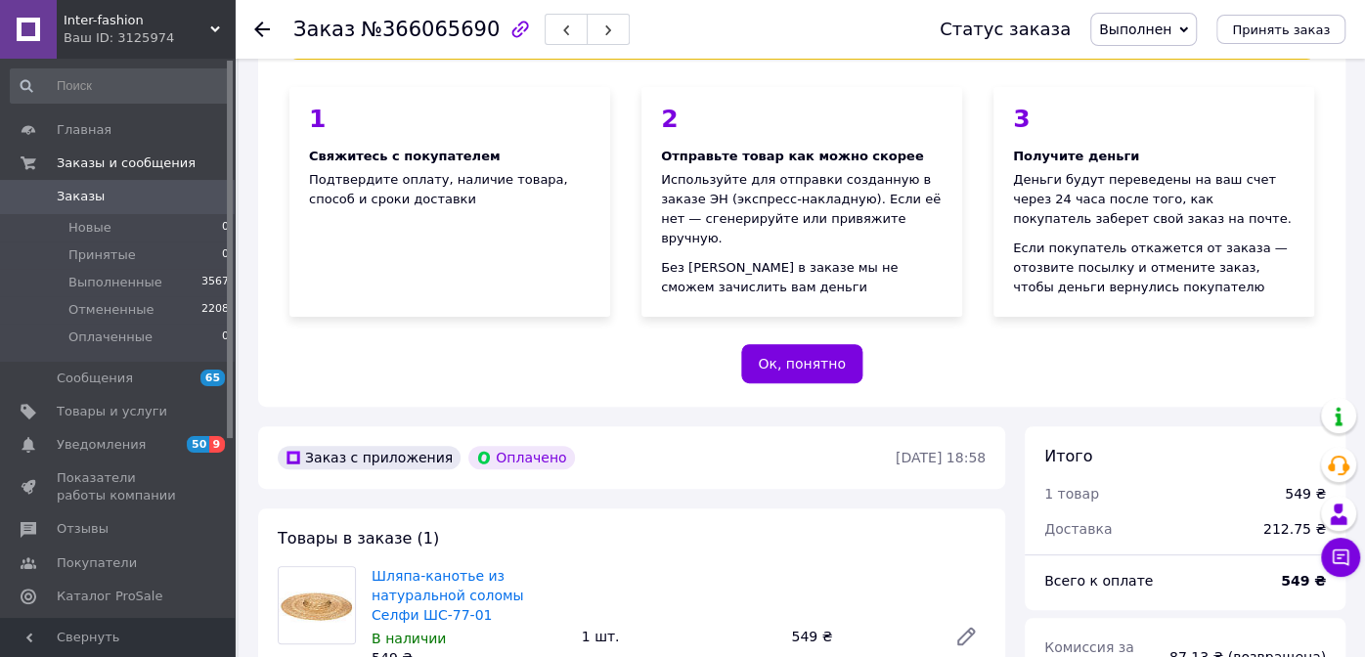
scroll to position [97, 0]
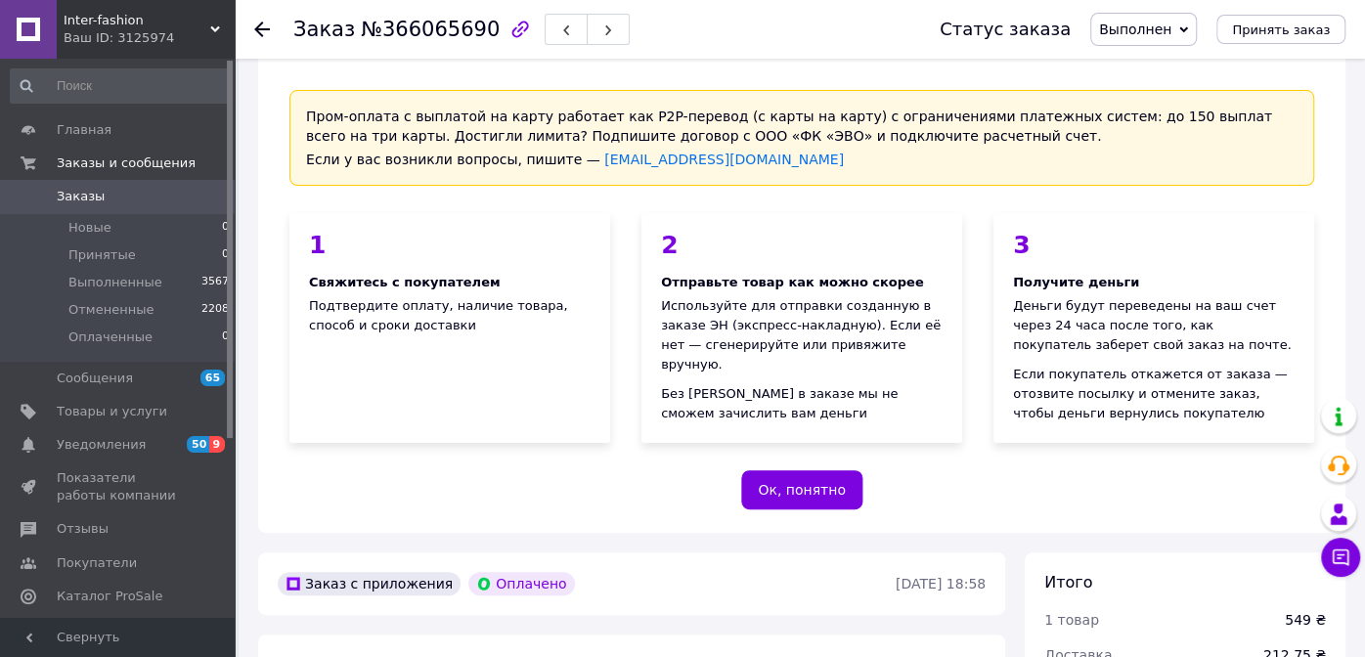
click at [84, 198] on span "Заказы" at bounding box center [81, 197] width 48 height 18
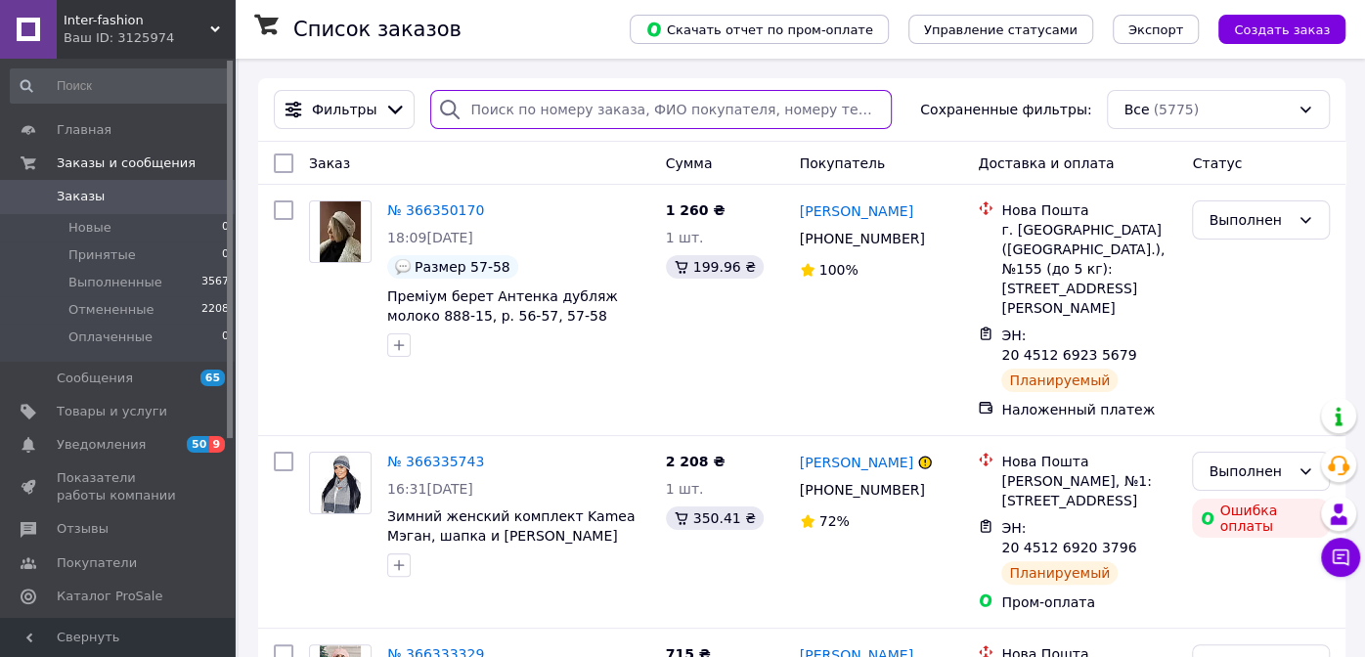
click at [493, 109] on input "search" at bounding box center [660, 109] width 461 height 39
paste input "380954700512"
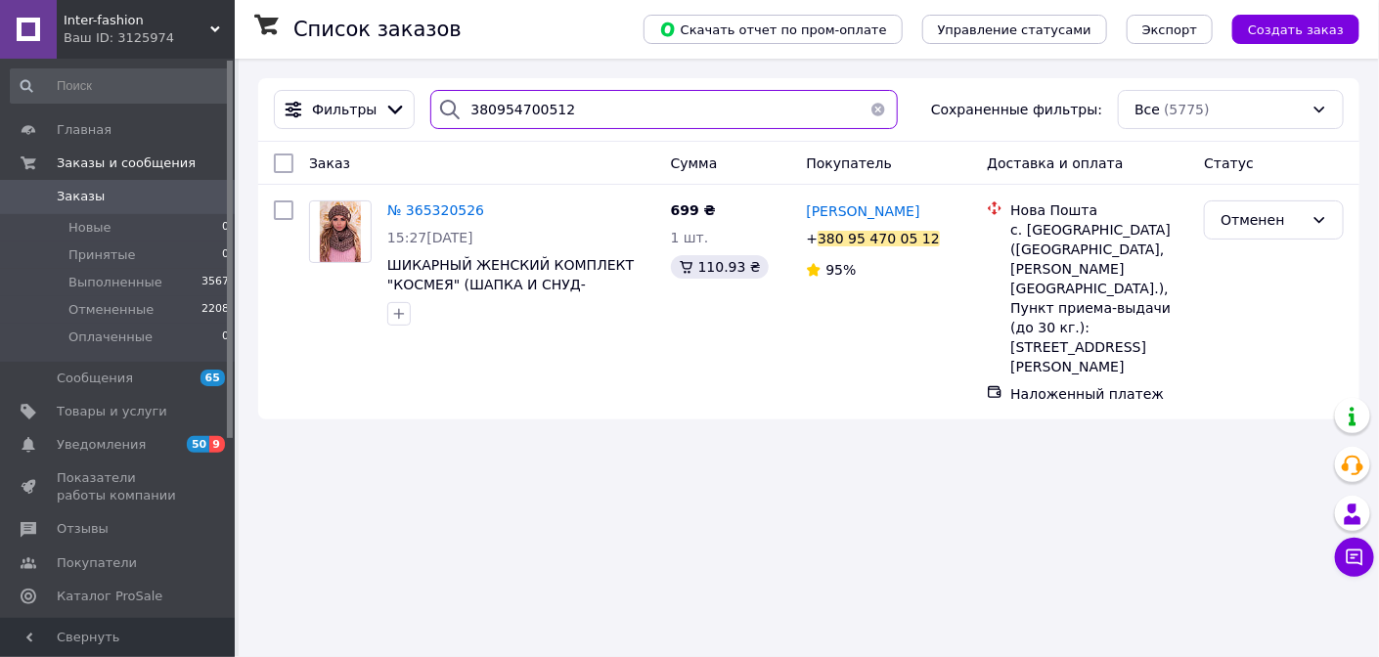
type input "380954700512"
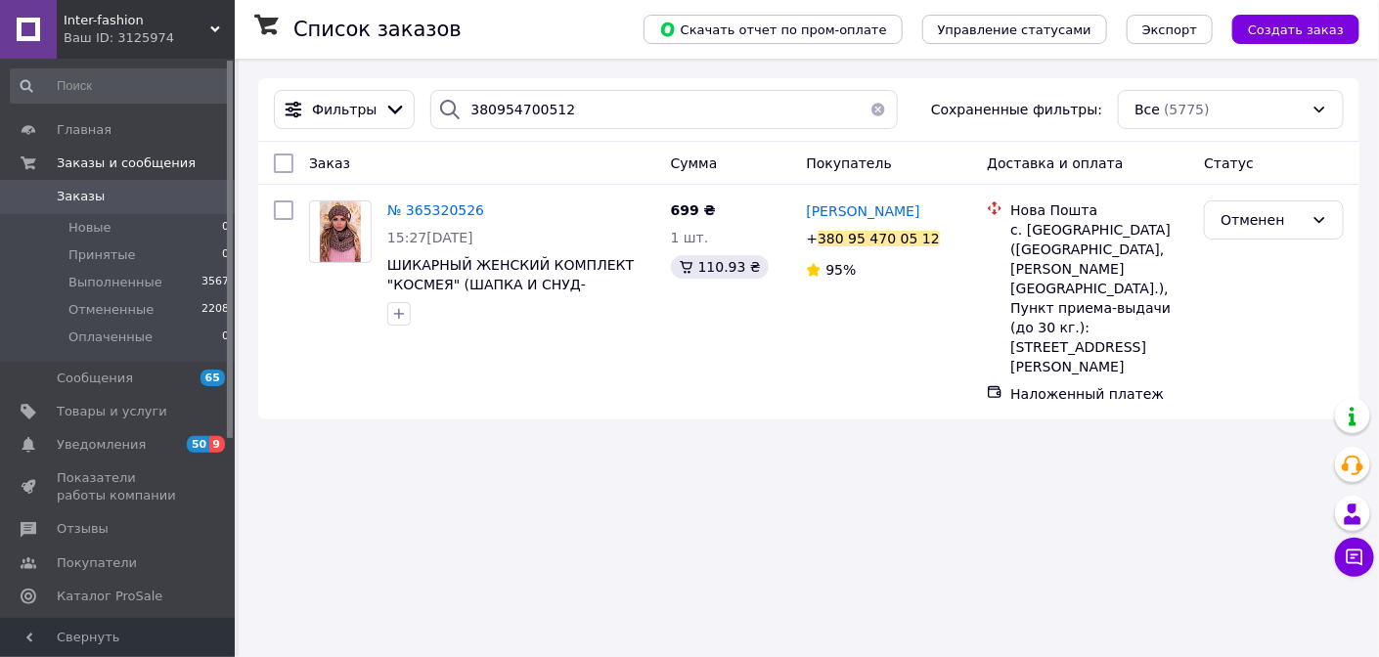
click at [75, 204] on span "Заказы" at bounding box center [81, 197] width 48 height 18
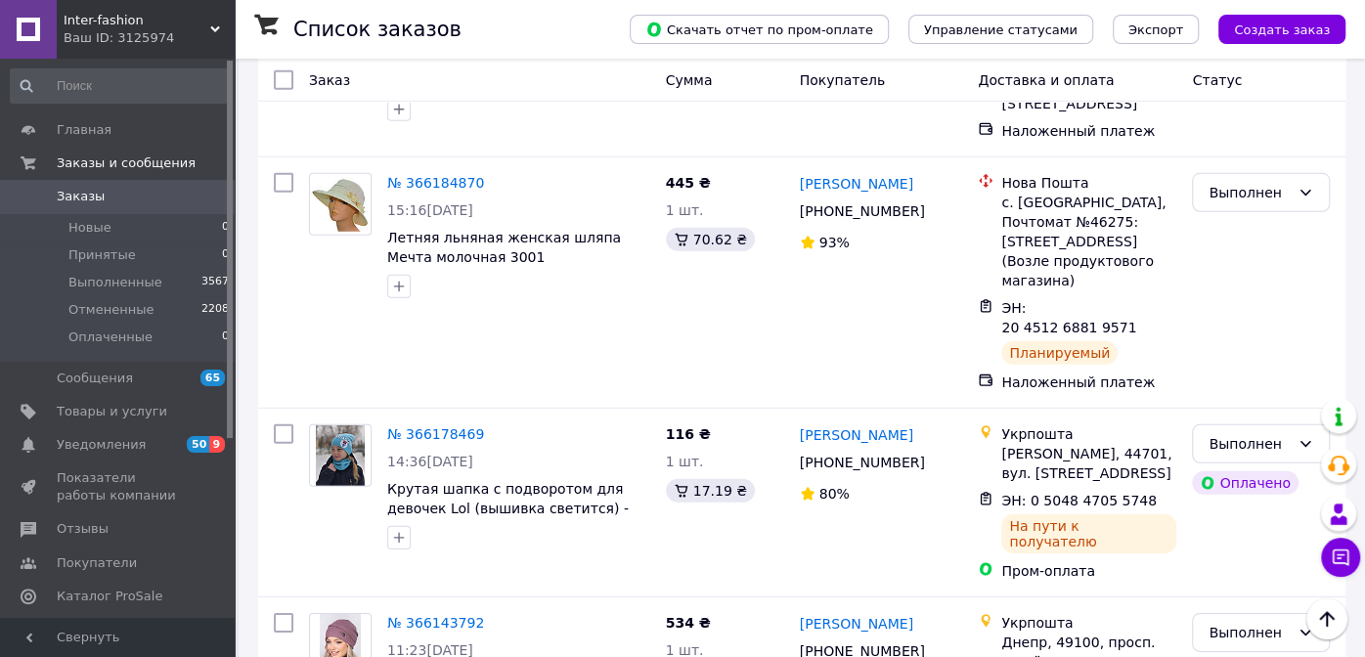
scroll to position [3376, 0]
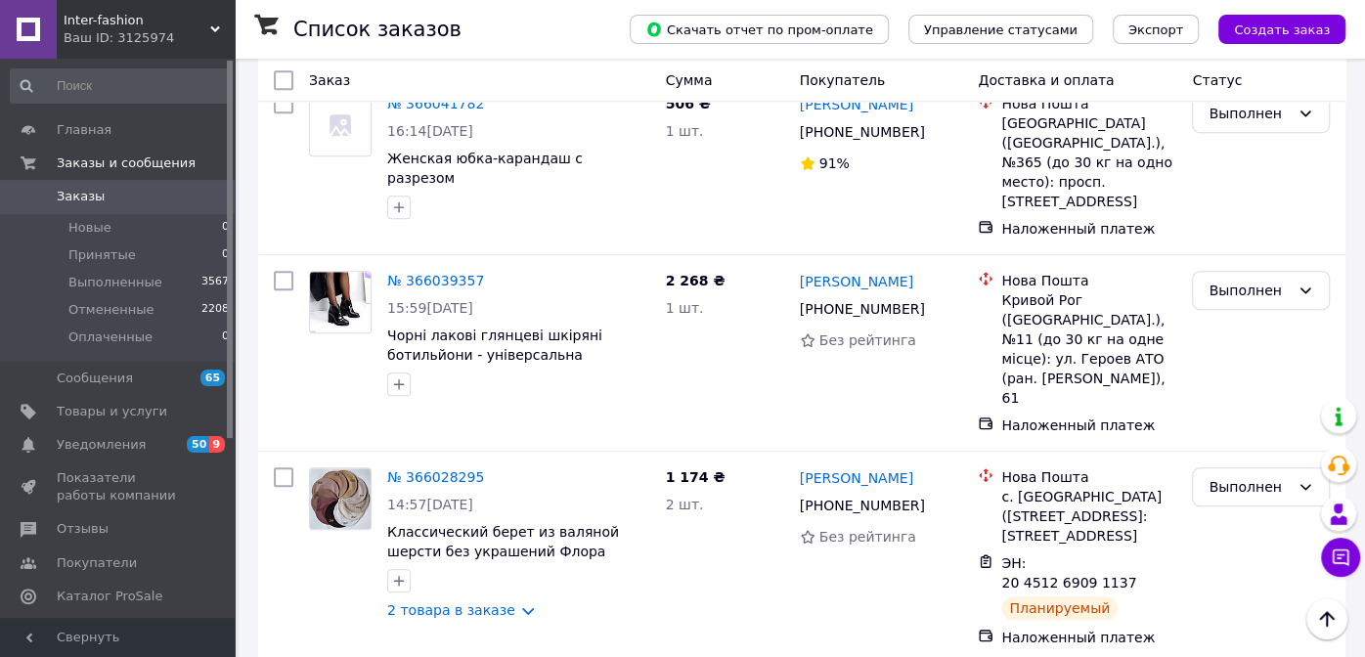
scroll to position [781, 0]
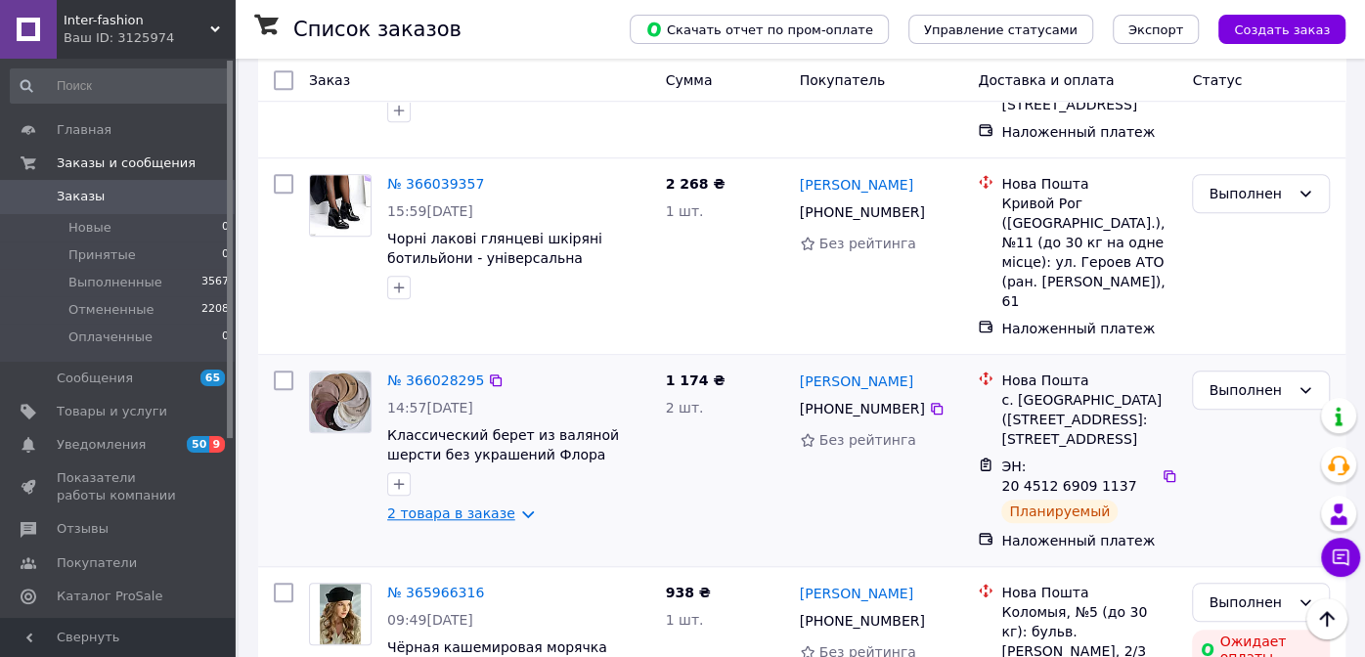
click at [504, 505] on link "2 товара в заказе" at bounding box center [451, 513] width 128 height 16
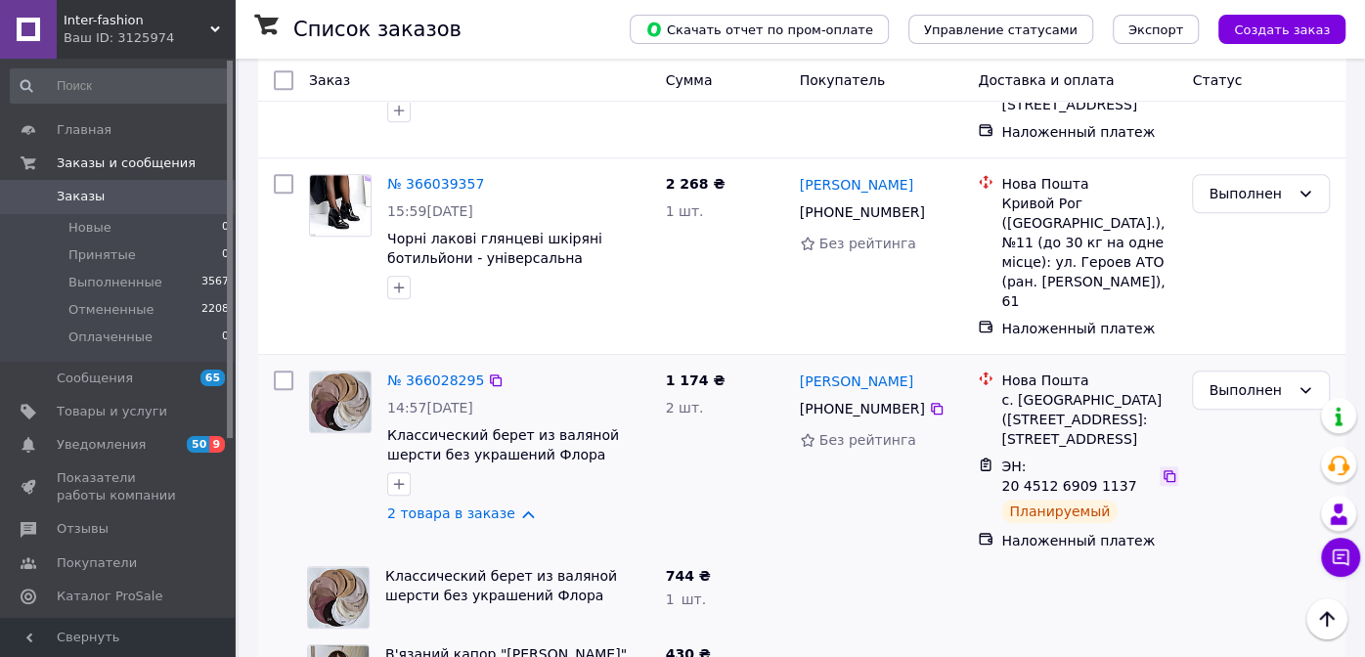
click at [1162, 468] on icon at bounding box center [1170, 476] width 16 height 16
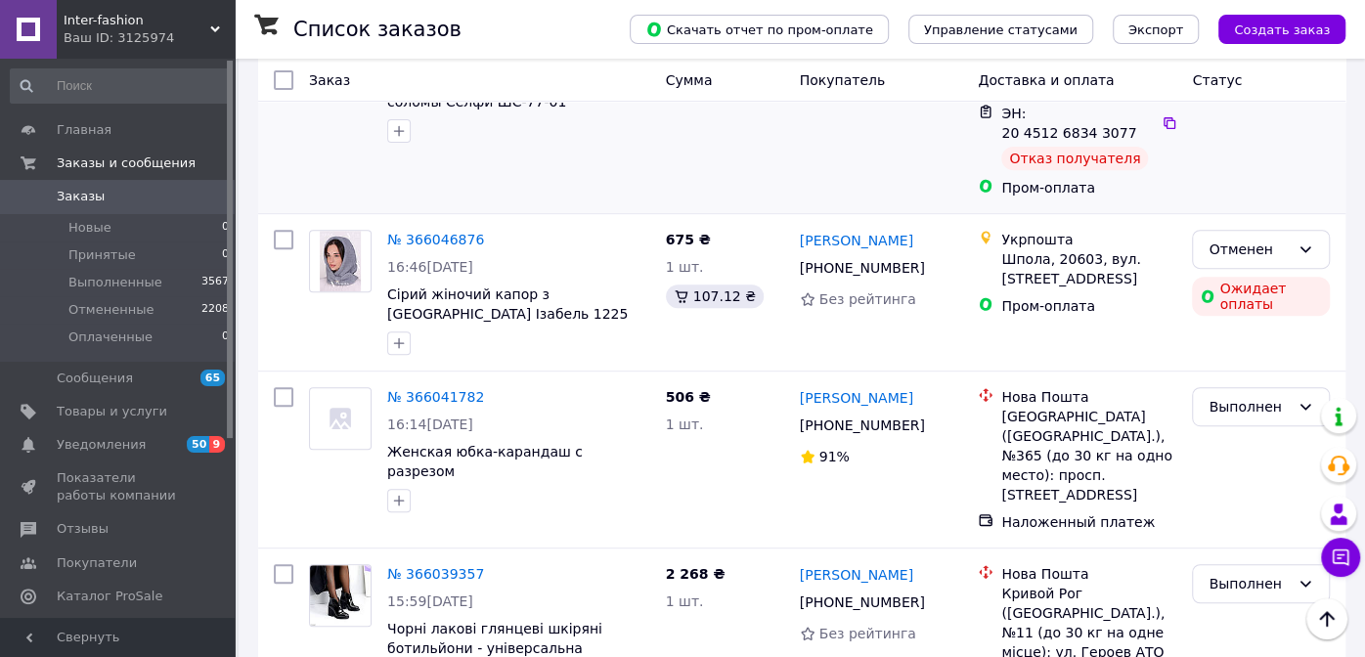
scroll to position [0, 0]
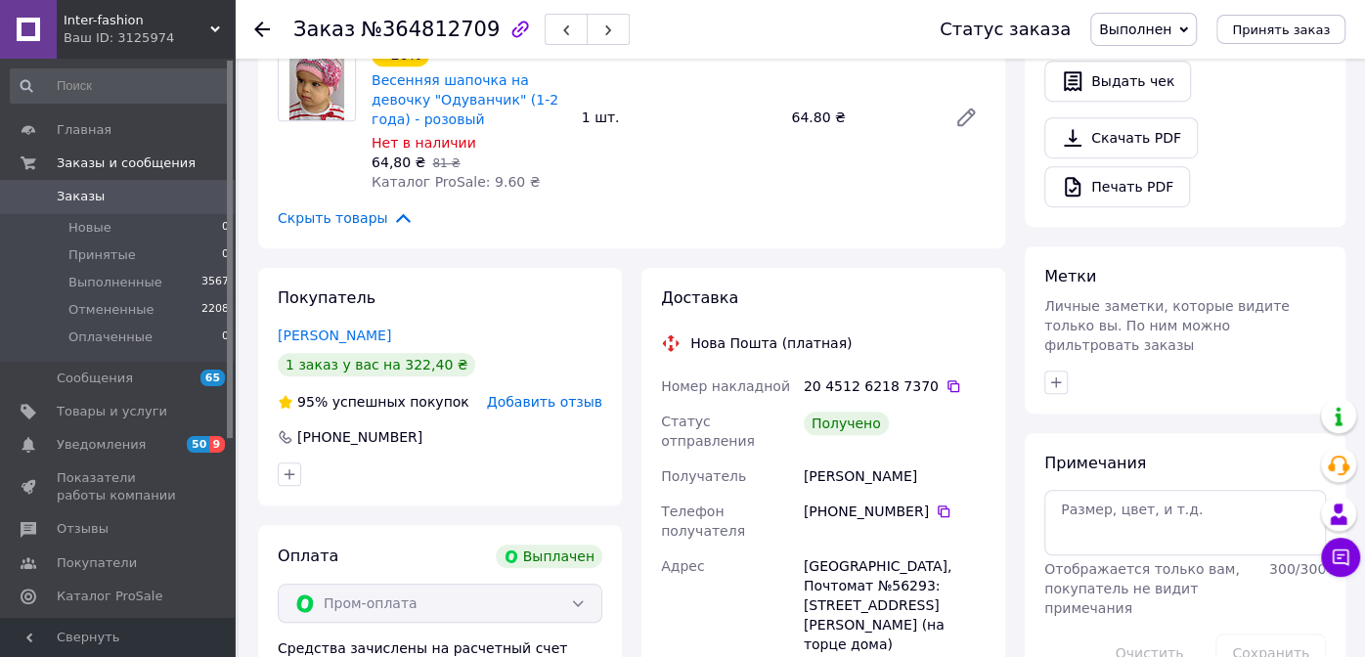
scroll to position [684, 0]
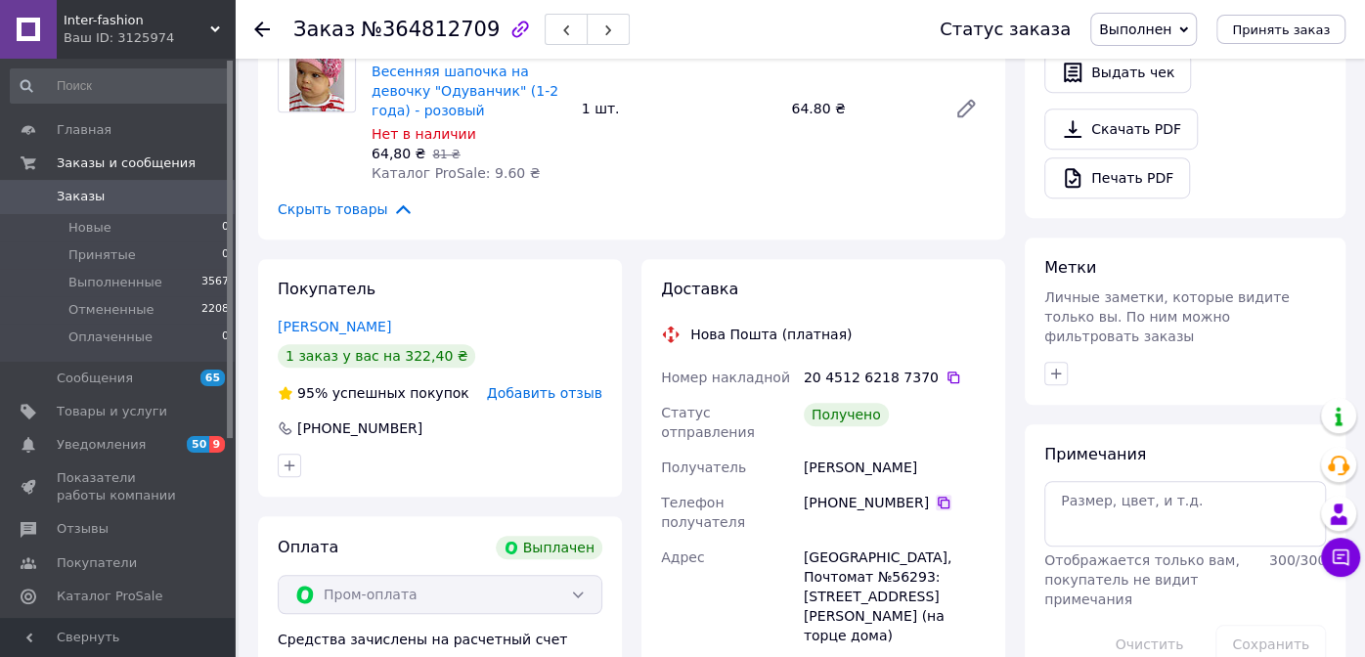
click at [936, 495] on icon at bounding box center [944, 503] width 16 height 16
drag, startPoint x: 3, startPoint y: 71, endPoint x: 10, endPoint y: 79, distance: 10.4
click at [3, 71] on div "Главная Заказы и сообщения Заказы 0 Новые 0 Принятые 0 Выполненные 3567 Отменен…" at bounding box center [120, 341] width 241 height 565
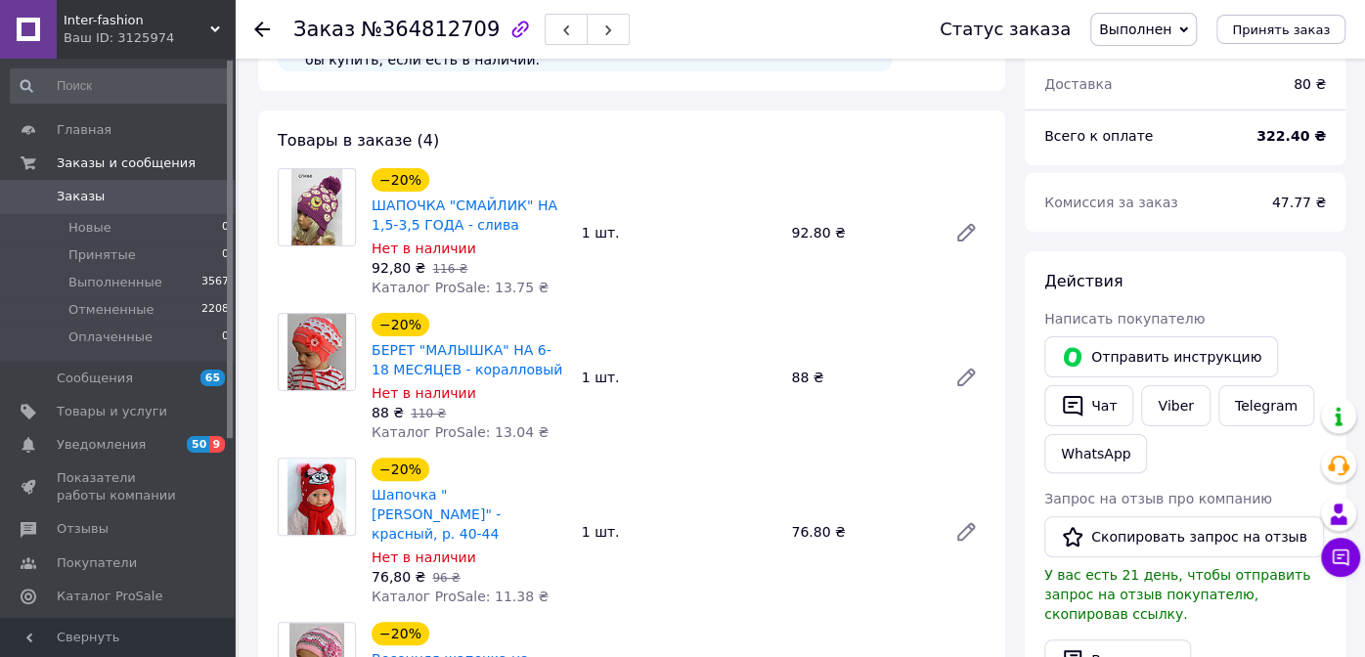
scroll to position [0, 0]
